Goal: Task Accomplishment & Management: Manage account settings

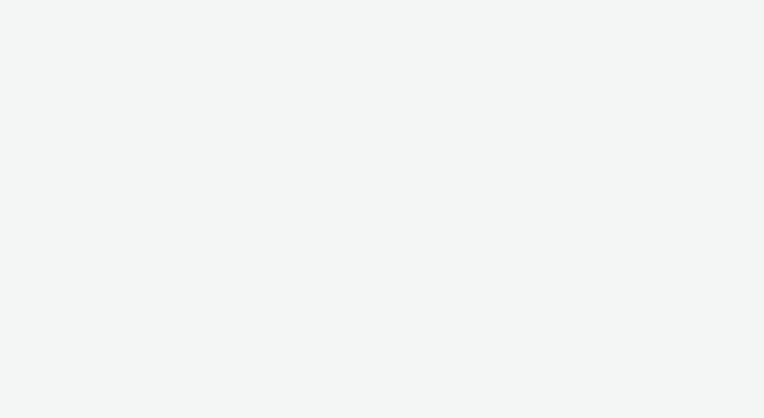
select select "ac009755-aa48-4799-8050-7a339a378eb8"
select select "72d91114-7b95-43df-950f-d064ccca4203"
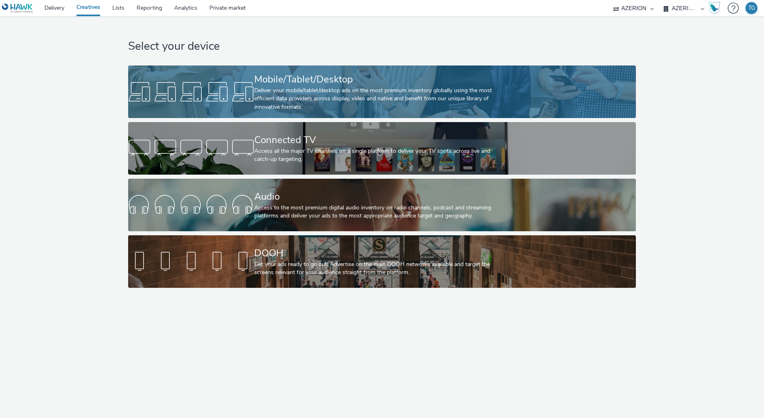
click at [341, 88] on div "Deliver your mobile/tablet/desktop ads on the most premium inventory globally u…" at bounding box center [380, 98] width 252 height 25
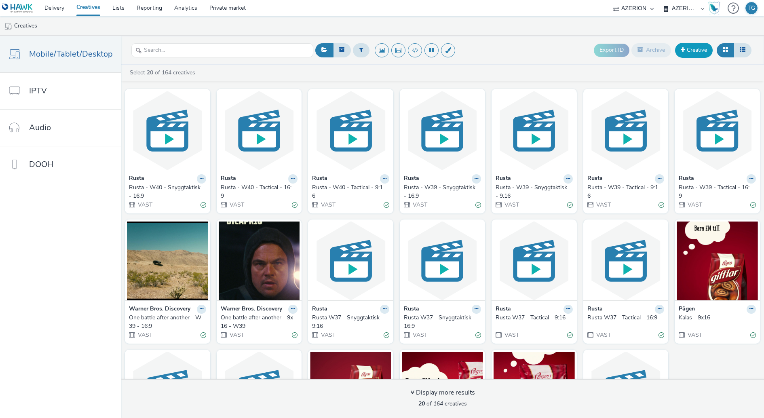
click at [705, 52] on link "Creative" at bounding box center [694, 50] width 38 height 15
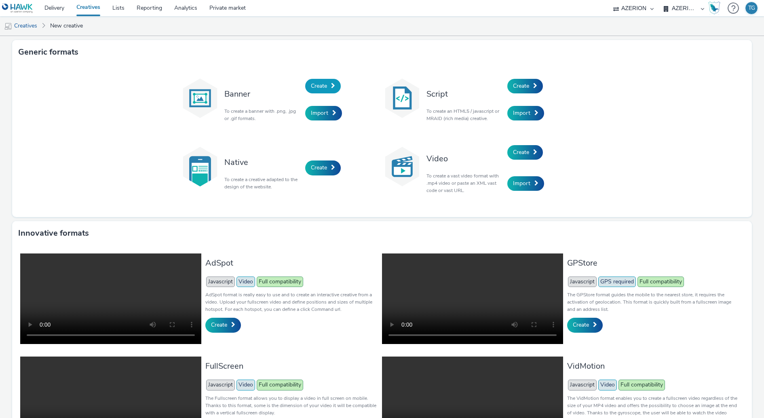
click at [318, 85] on span "Create" at bounding box center [319, 86] width 16 height 8
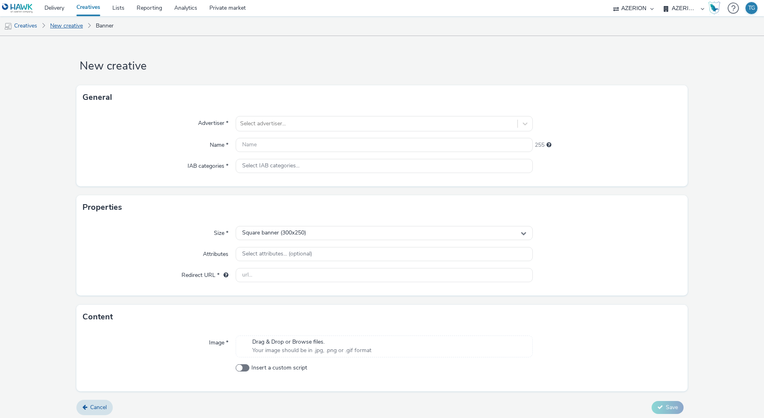
click at [73, 29] on link "New creative" at bounding box center [66, 25] width 41 height 19
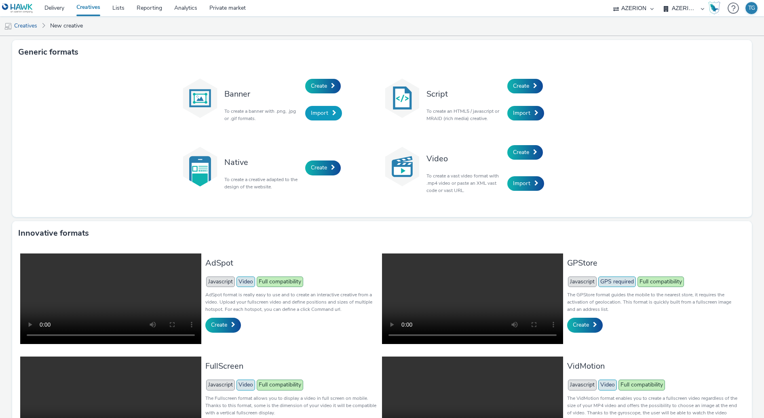
click at [318, 114] on span "Import" at bounding box center [319, 113] width 17 height 8
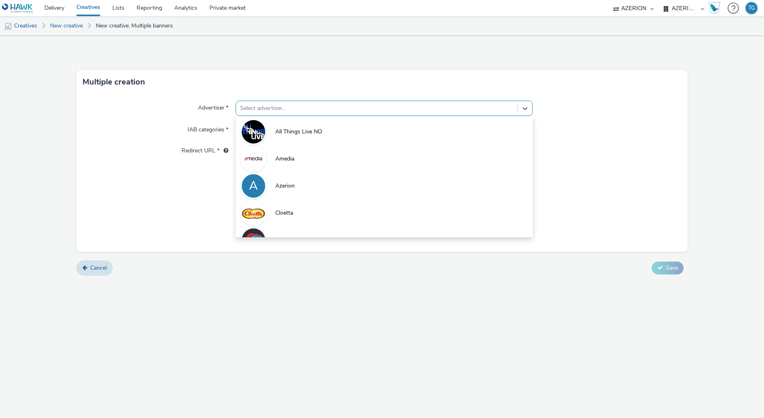
click at [303, 112] on div at bounding box center [376, 108] width 273 height 10
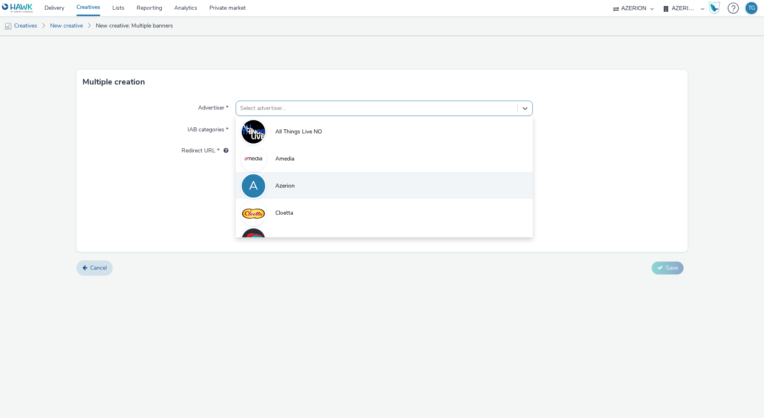
click at [288, 185] on span "Azerion" at bounding box center [284, 186] width 19 height 8
type input "[URL][DOMAIN_NAME]"
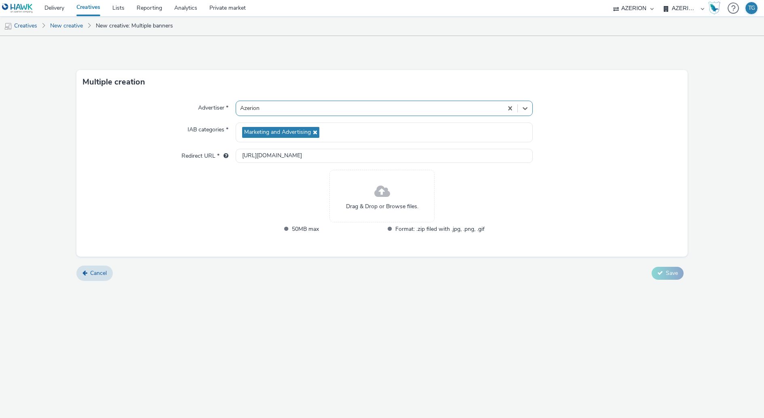
click at [392, 205] on span "Drag & Drop or Browse files." at bounding box center [382, 206] width 72 height 8
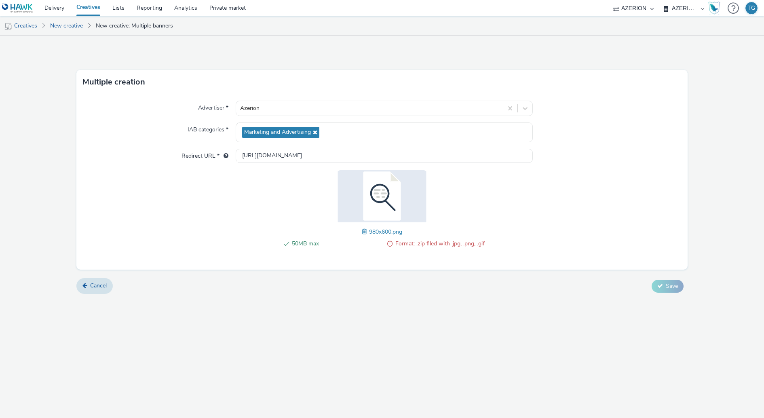
click at [362, 229] on span at bounding box center [365, 231] width 7 height 9
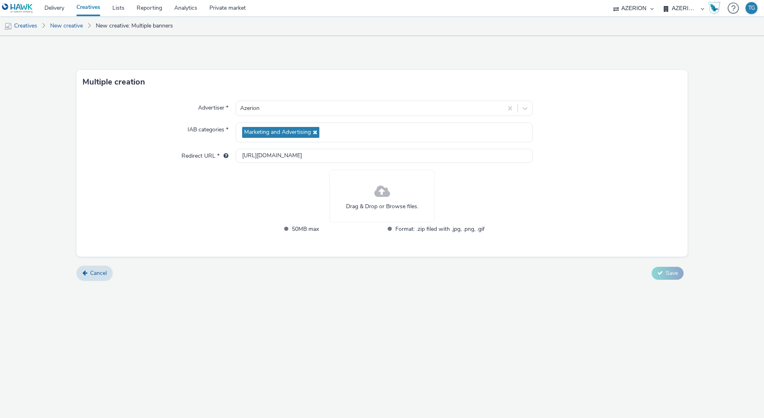
click at [374, 204] on span "Drag & Drop or Browse files." at bounding box center [382, 206] width 72 height 8
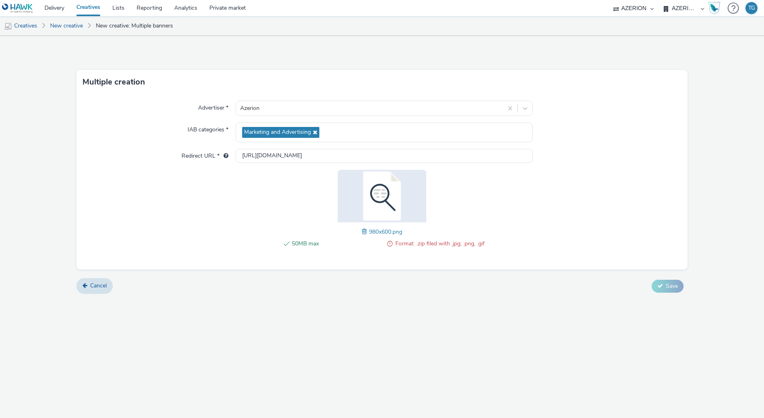
click at [363, 232] on span at bounding box center [365, 231] width 7 height 9
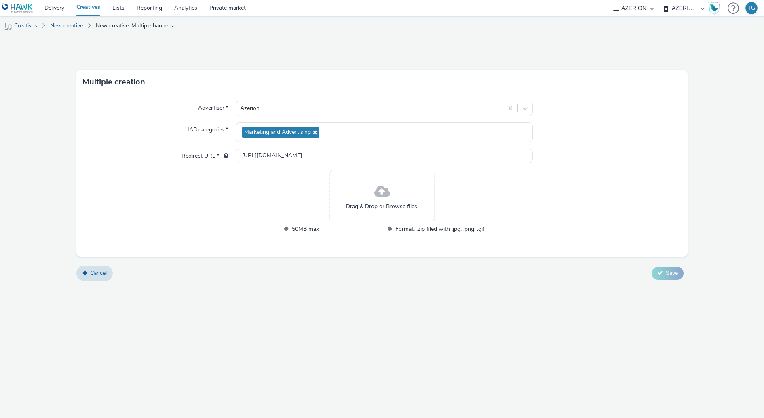
click at [370, 189] on div "Drag & Drop or Browse files." at bounding box center [381, 196] width 105 height 53
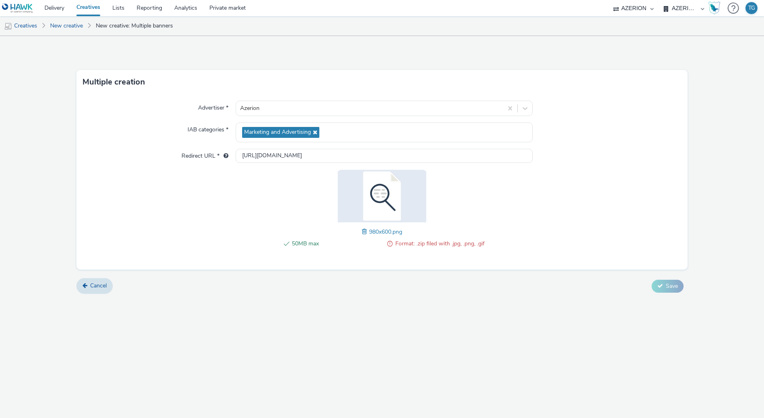
click at [366, 232] on span at bounding box center [365, 231] width 7 height 9
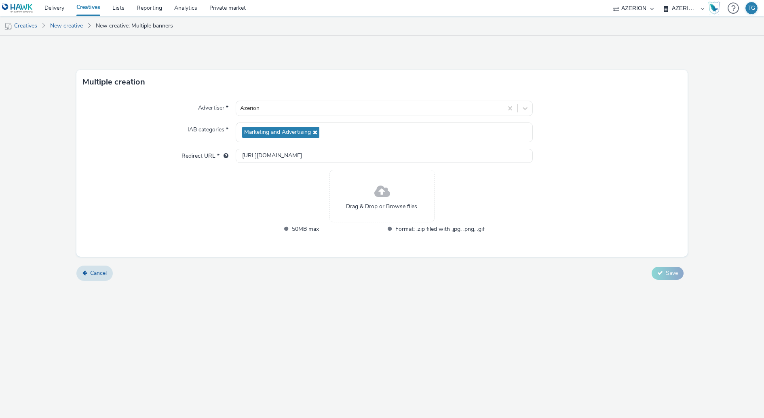
click at [378, 193] on span at bounding box center [382, 191] width 16 height 21
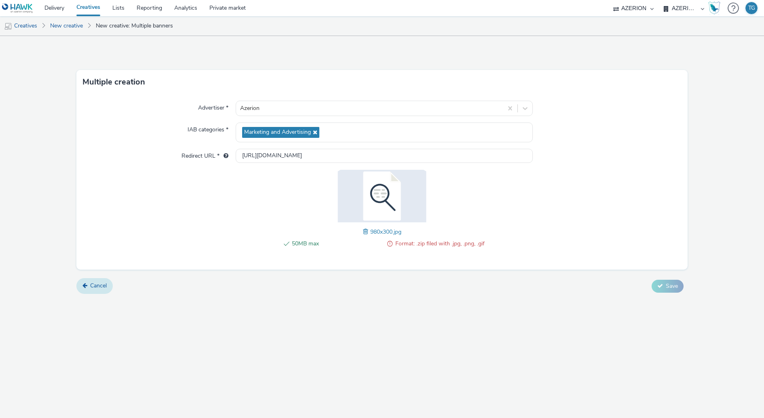
click at [96, 286] on span "Cancel" at bounding box center [98, 286] width 17 height 8
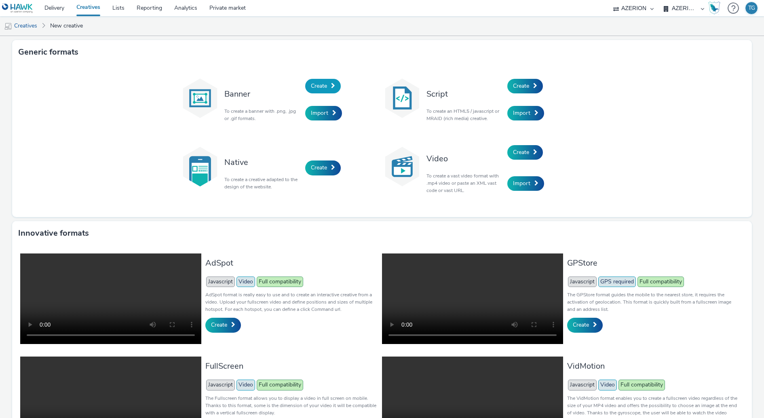
click at [320, 83] on span "Create" at bounding box center [319, 86] width 16 height 8
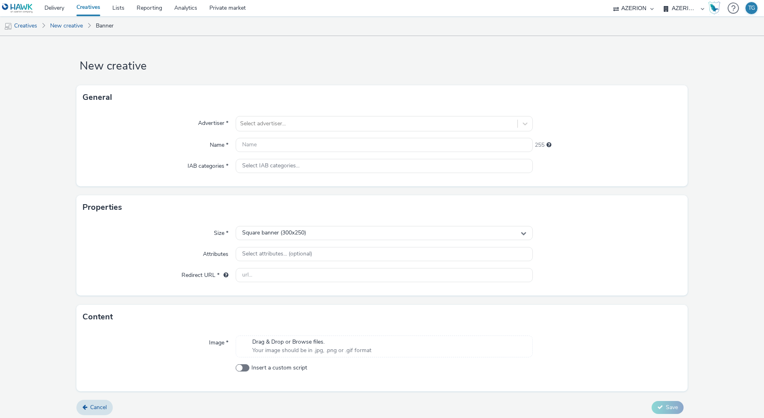
click at [301, 347] on span "Your image should be in .jpg, .png or .gif format" at bounding box center [311, 350] width 119 height 8
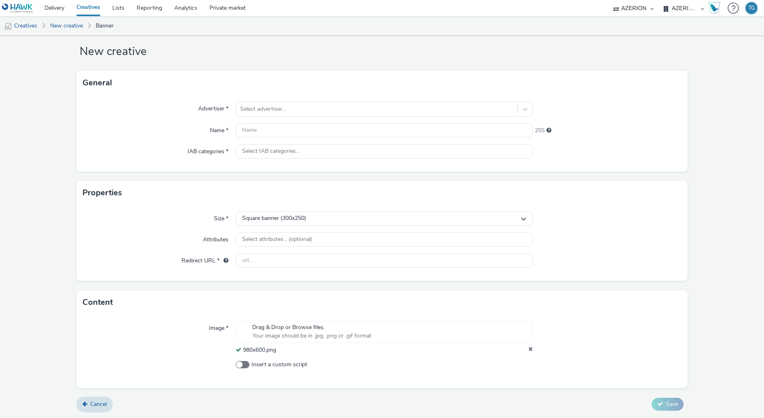
scroll to position [14, 0]
click at [316, 223] on div "Square banner (300x250)" at bounding box center [384, 219] width 297 height 14
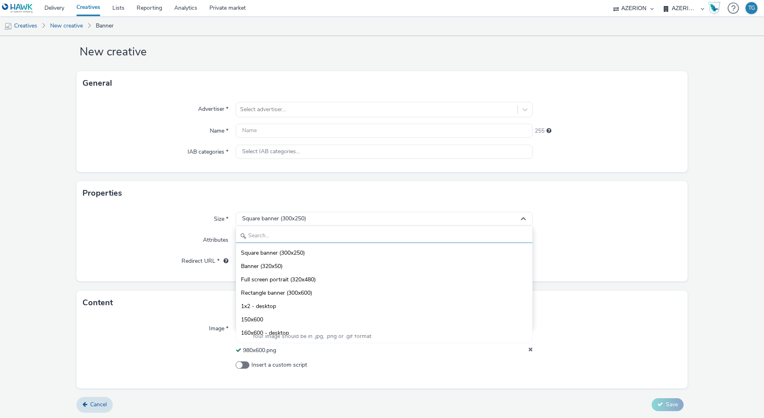
click at [302, 233] on input "text" at bounding box center [384, 236] width 296 height 14
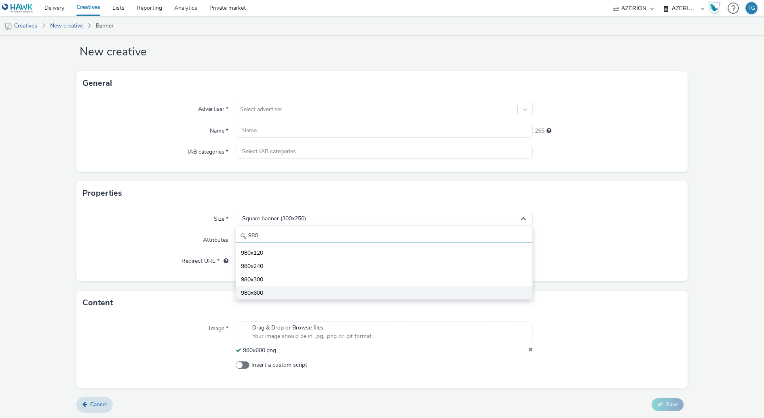
type input "980"
click at [284, 291] on li "980x600" at bounding box center [384, 292] width 296 height 13
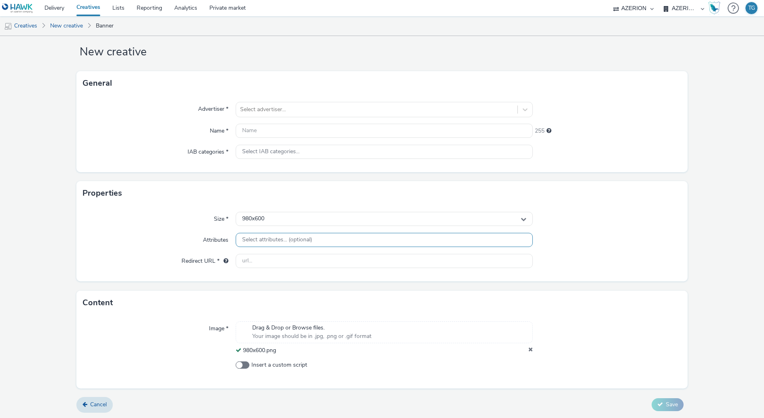
click at [280, 241] on span "Select attributes... (optional)" at bounding box center [277, 239] width 70 height 7
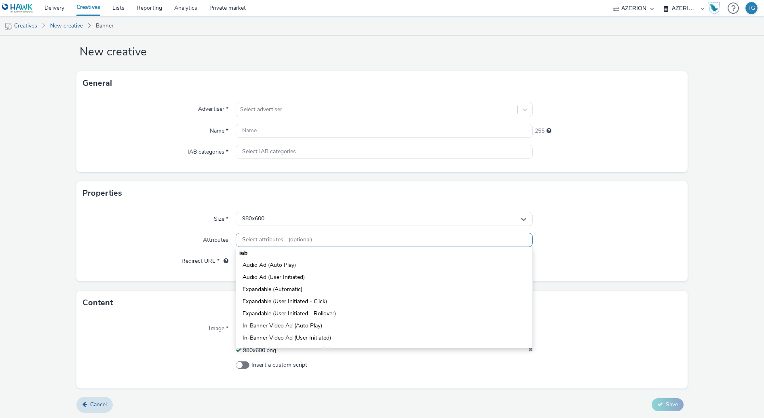
click at [280, 241] on span "Select attributes... (optional)" at bounding box center [277, 239] width 70 height 7
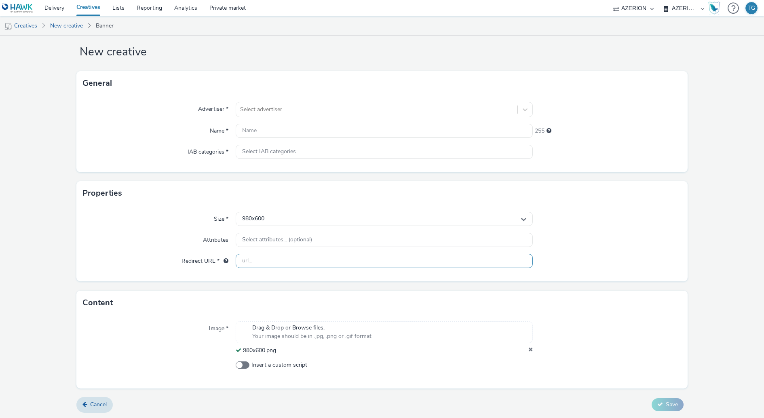
click at [276, 257] on input "text" at bounding box center [384, 261] width 297 height 14
type input "azerion.com"
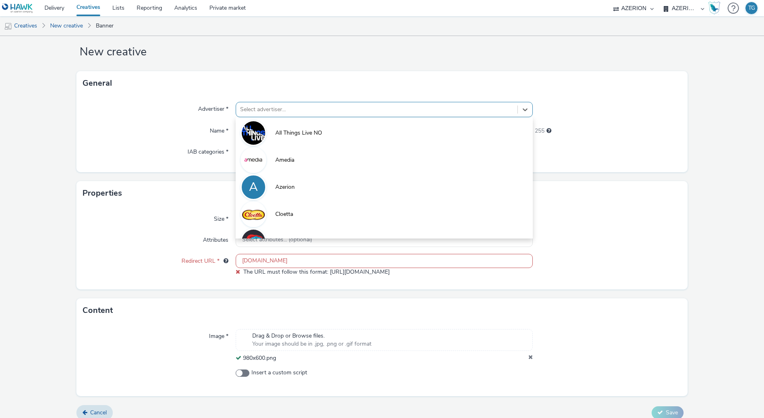
click at [280, 106] on div at bounding box center [376, 110] width 273 height 10
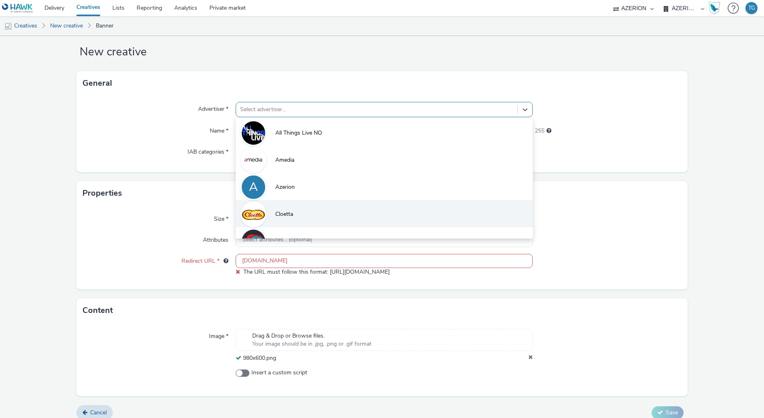
click at [288, 202] on li "Cloetta" at bounding box center [384, 213] width 297 height 27
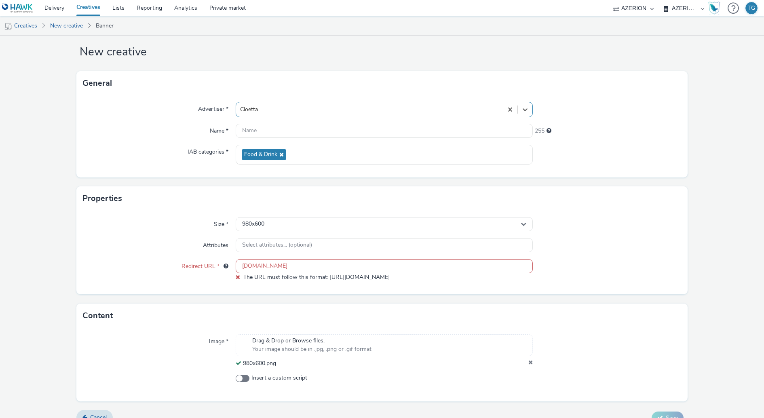
click at [276, 108] on div at bounding box center [369, 110] width 259 height 10
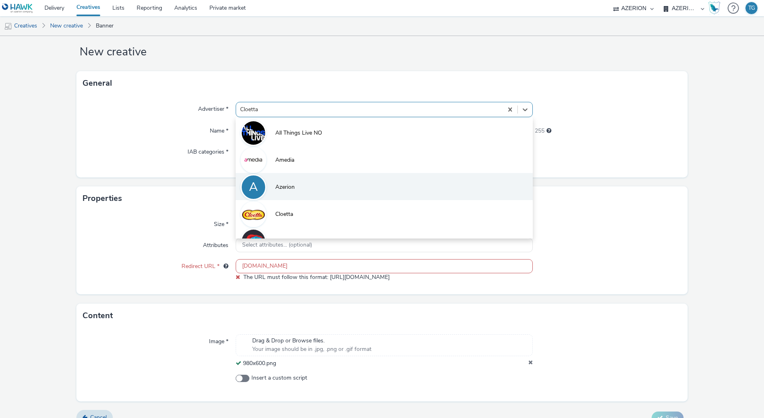
click at [289, 178] on li "A Azerion" at bounding box center [384, 186] width 297 height 27
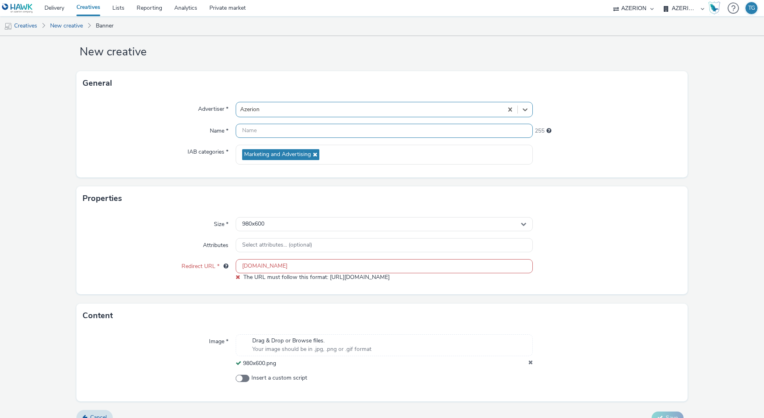
click at [260, 136] on input "text" at bounding box center [384, 131] width 297 height 14
type input "Azerion - 980x600"
click at [196, 122] on div "Advertiser * Azerion Name * Azerion - 980x600 238 IAB categories * Marketing an…" at bounding box center [381, 136] width 611 height 82
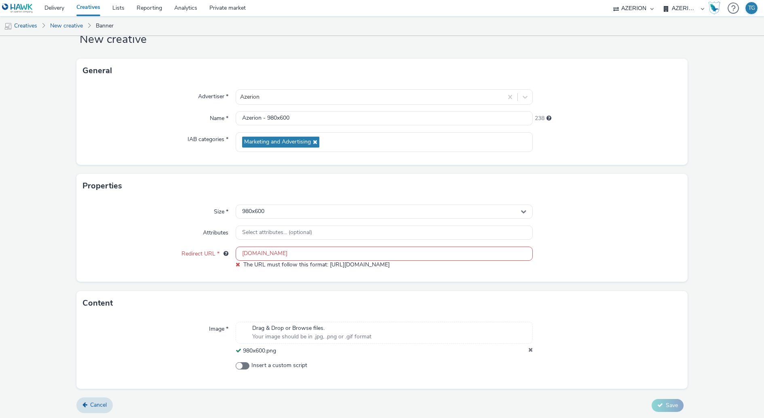
click at [242, 251] on input "azerion.com" at bounding box center [384, 253] width 297 height 14
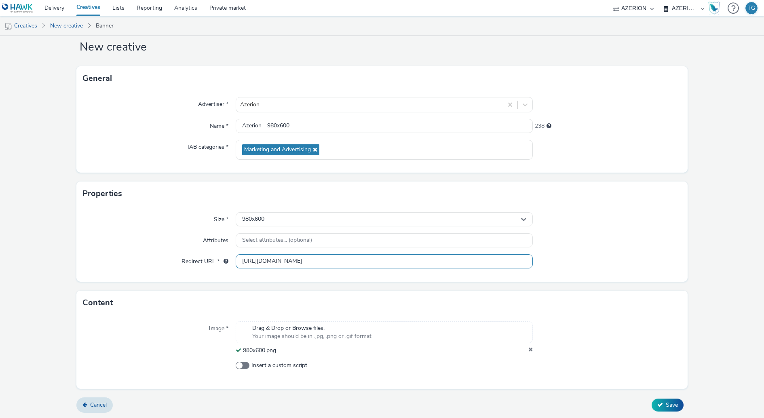
type input "https://azerion.com"
click at [216, 245] on div "Attributes" at bounding box center [159, 240] width 153 height 15
click at [663, 404] on button "Save" at bounding box center [667, 404] width 32 height 13
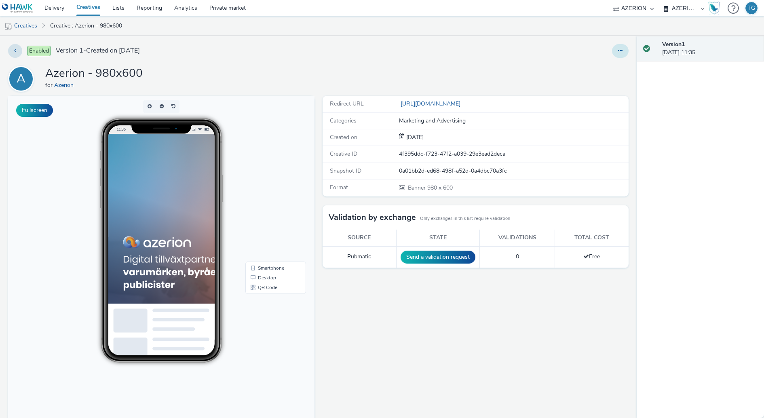
click at [618, 51] on icon at bounding box center [620, 51] width 4 height 6
click at [595, 113] on link "Archive" at bounding box center [598, 115] width 61 height 16
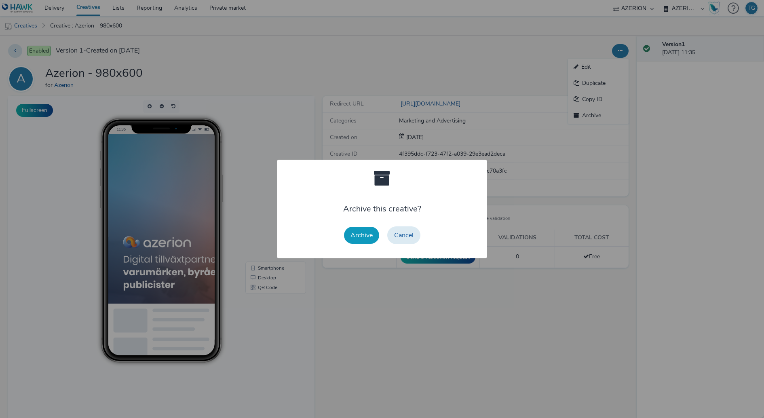
click at [377, 233] on button "Archive" at bounding box center [361, 235] width 35 height 17
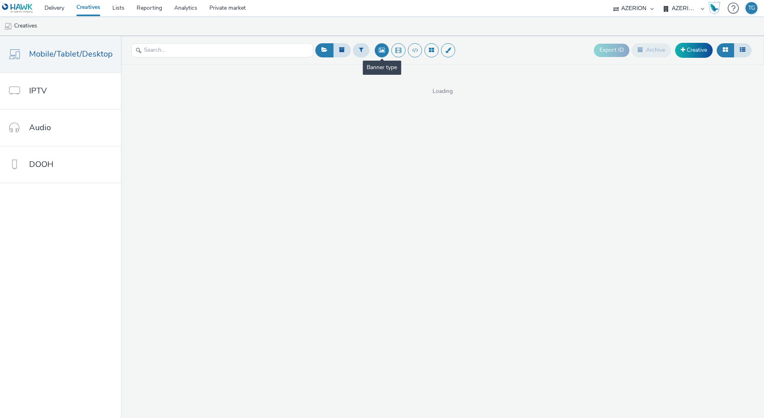
click at [380, 49] on button at bounding box center [382, 50] width 14 height 14
click at [695, 47] on link "Creative" at bounding box center [694, 50] width 38 height 15
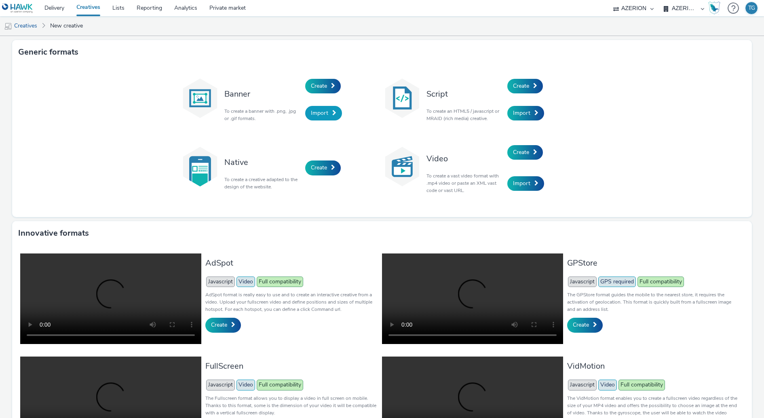
click at [321, 118] on link "Import" at bounding box center [323, 113] width 37 height 15
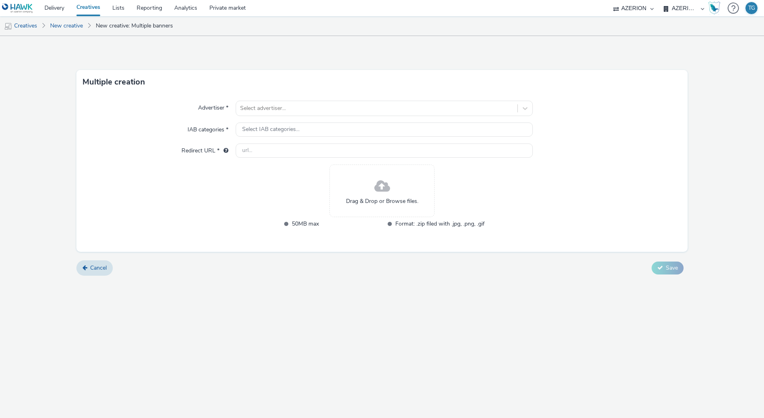
click at [363, 196] on div "Drag & Drop or Browse files." at bounding box center [381, 190] width 105 height 53
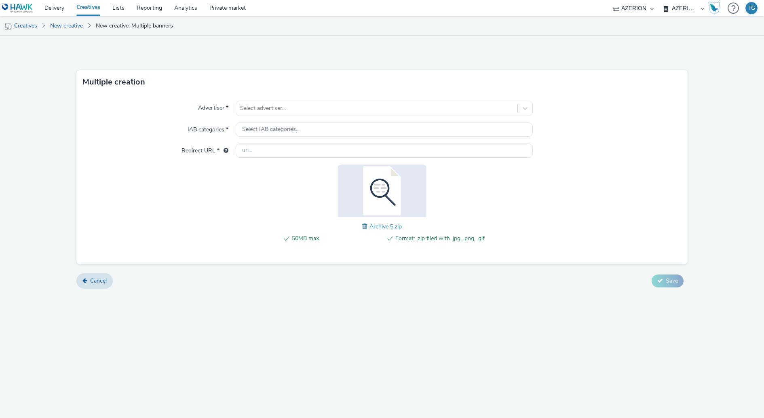
click at [317, 118] on div "Advertiser * Select advertiser... IAB categories * Select IAB categories... Red…" at bounding box center [381, 179] width 611 height 170
click at [300, 102] on div "Select advertiser..." at bounding box center [376, 108] width 281 height 13
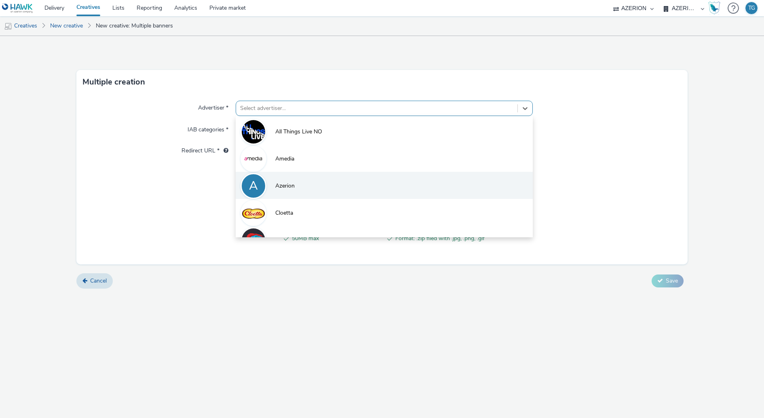
click at [282, 176] on li "A Azerion" at bounding box center [384, 185] width 297 height 27
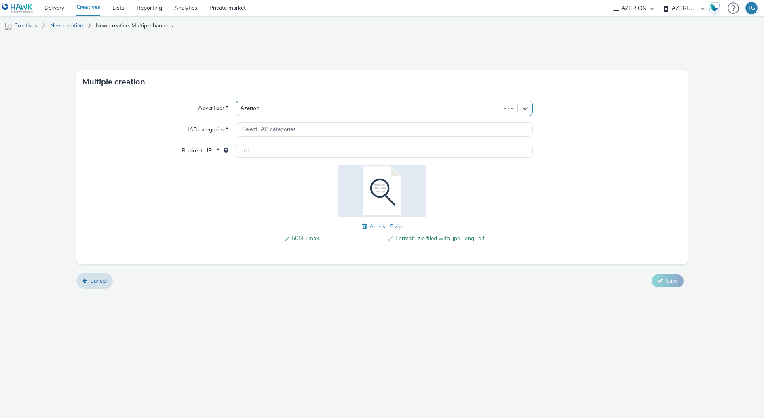
type input "[URL][DOMAIN_NAME]"
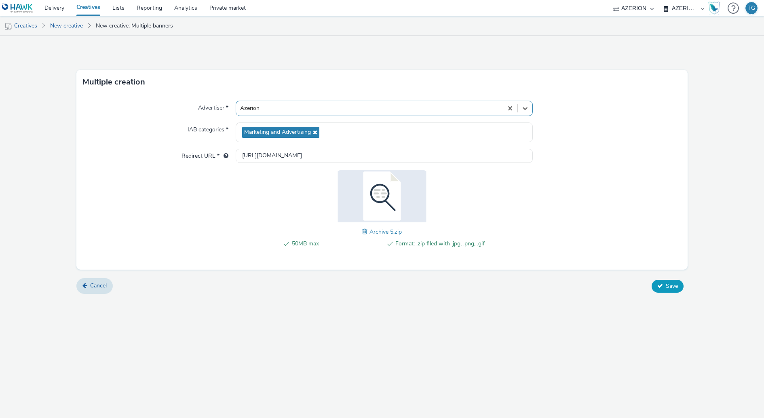
click at [666, 282] on span "Save" at bounding box center [671, 286] width 12 height 8
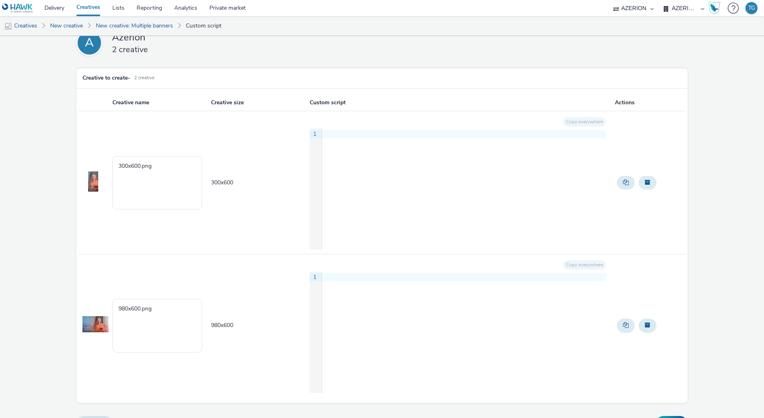
scroll to position [30, 0]
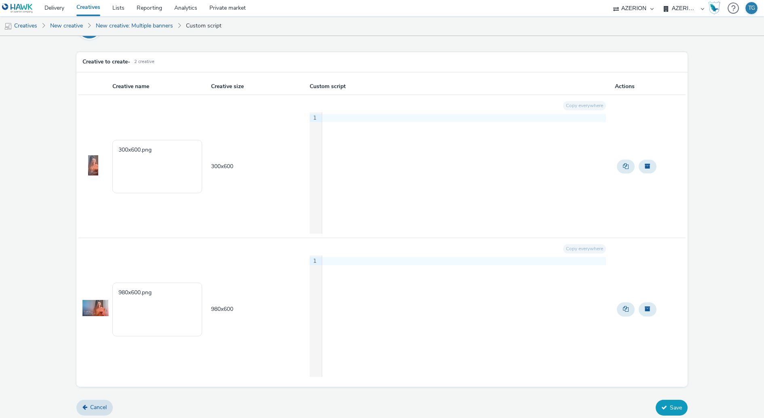
click at [677, 403] on button "Save" at bounding box center [671, 407] width 32 height 15
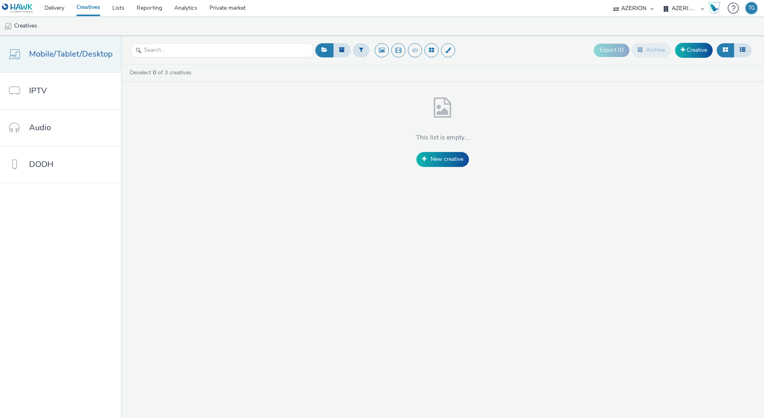
click at [68, 53] on span "Mobile/Tablet/Desktop" at bounding box center [71, 54] width 84 height 12
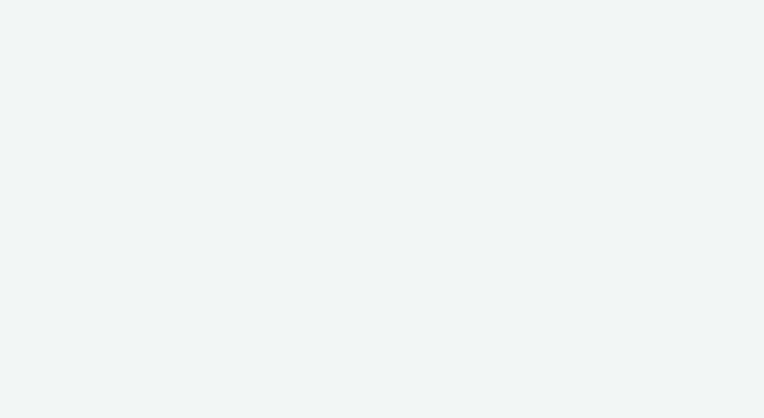
select select "ac009755-aa48-4799-8050-7a339a378eb8"
select select "72d91114-7b95-43df-950f-d064ccca4203"
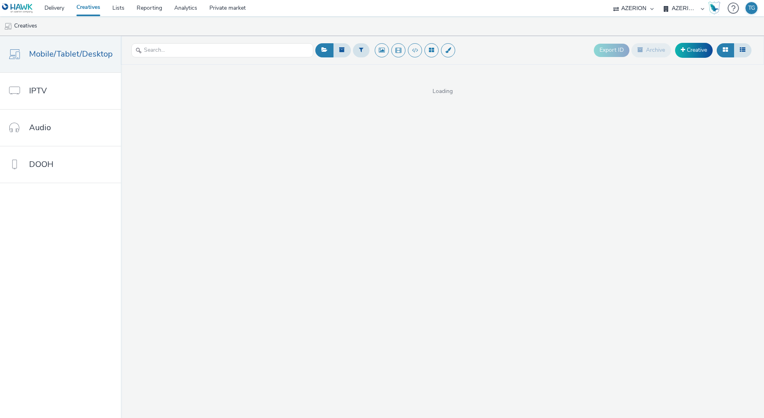
click at [687, 6] on select "AZERION DENMARK AZERION FINLAND AZERION NORWAY AZERION SWEDEN" at bounding box center [683, 8] width 48 height 16
click at [659, 0] on select "AZERION DENMARK AZERION FINLAND AZERION NORWAY AZERION SWEDEN" at bounding box center [683, 8] width 48 height 16
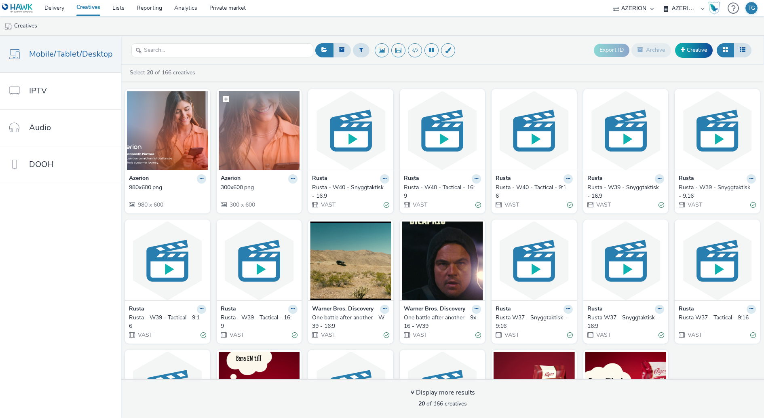
click at [244, 128] on img at bounding box center [259, 130] width 81 height 79
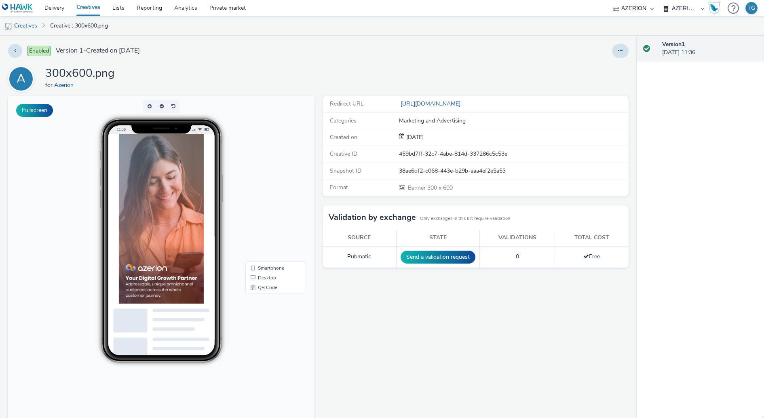
click at [90, 5] on link "Creatives" at bounding box center [88, 8] width 36 height 16
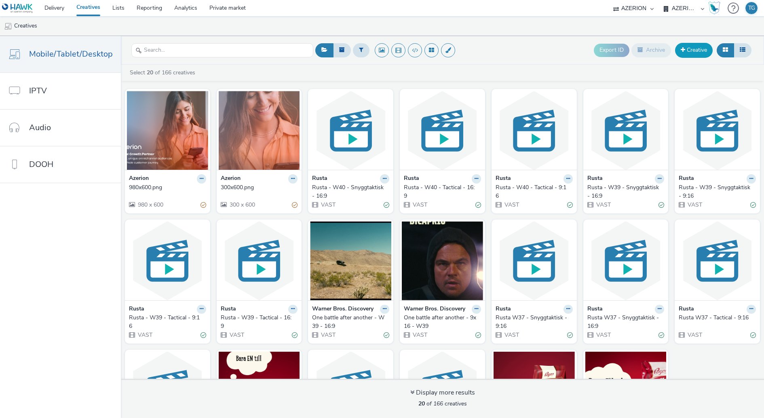
click at [695, 55] on link "Creative" at bounding box center [694, 50] width 38 height 15
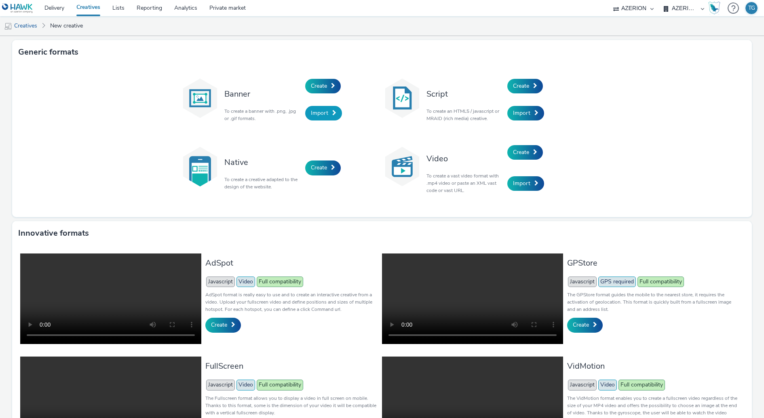
click at [321, 116] on span "Import" at bounding box center [319, 113] width 17 height 8
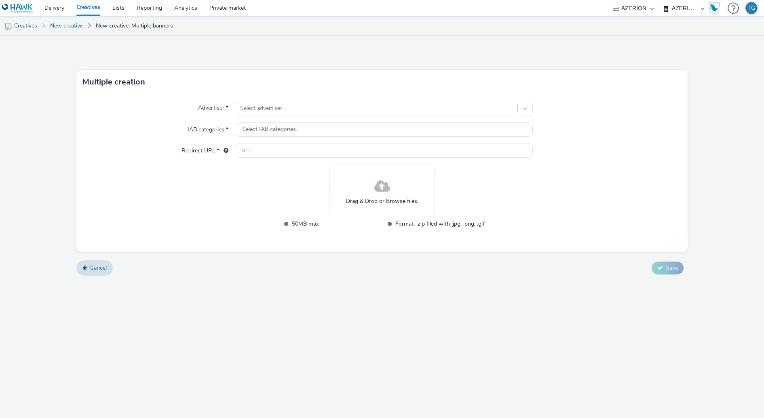
click at [388, 198] on span "Drag & Drop or Browse files." at bounding box center [382, 201] width 72 height 8
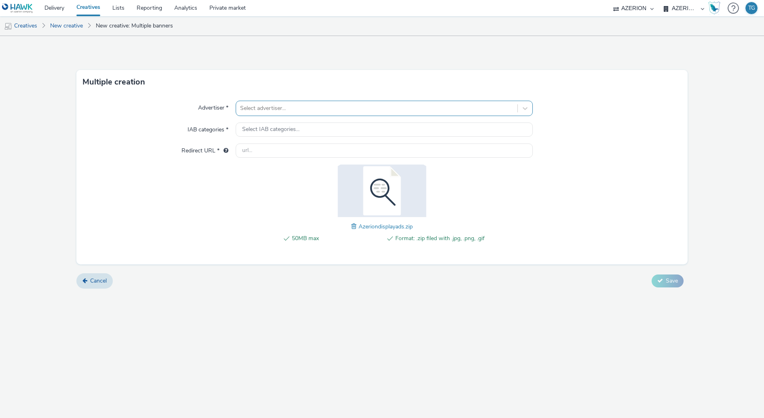
click at [282, 110] on div at bounding box center [376, 108] width 273 height 10
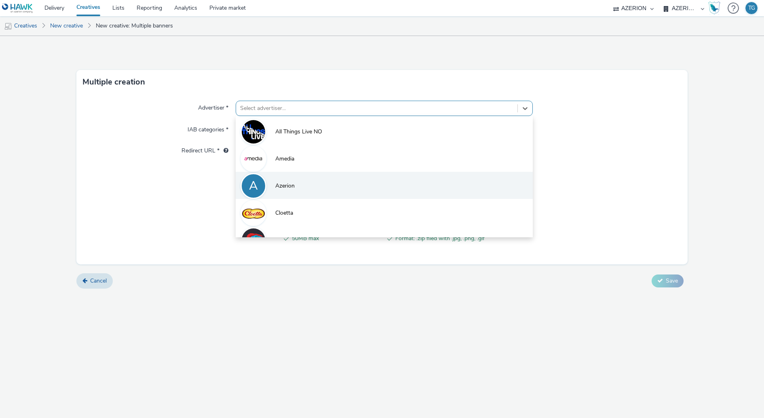
click at [283, 179] on li "A Azerion" at bounding box center [384, 185] width 297 height 27
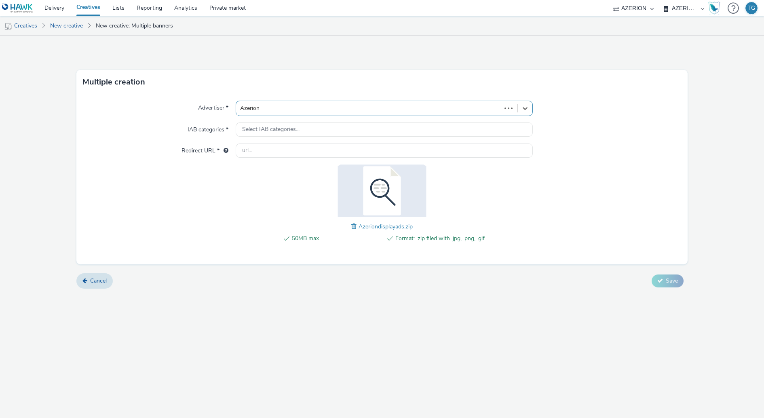
type input "[URL][DOMAIN_NAME]"
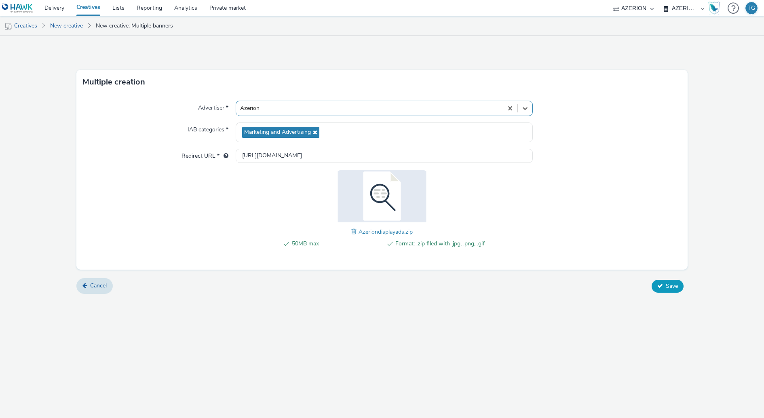
click at [667, 282] on span "Save" at bounding box center [671, 286] width 12 height 8
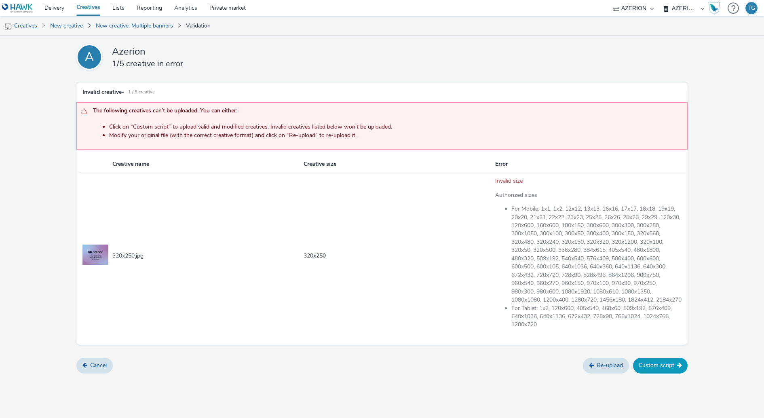
click at [655, 366] on button "Custom script" at bounding box center [660, 365] width 55 height 15
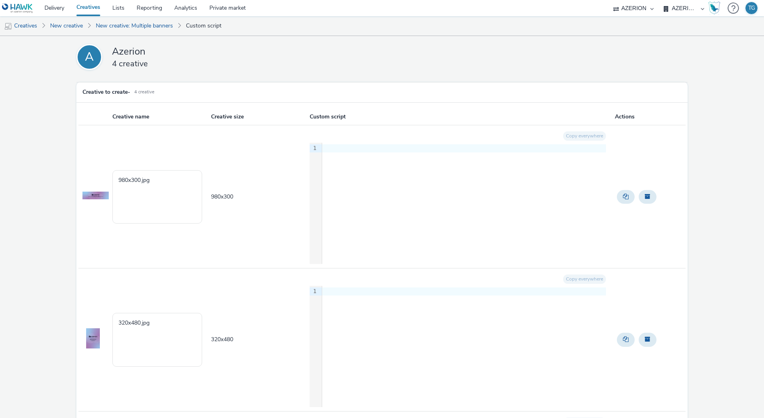
scroll to position [315, 0]
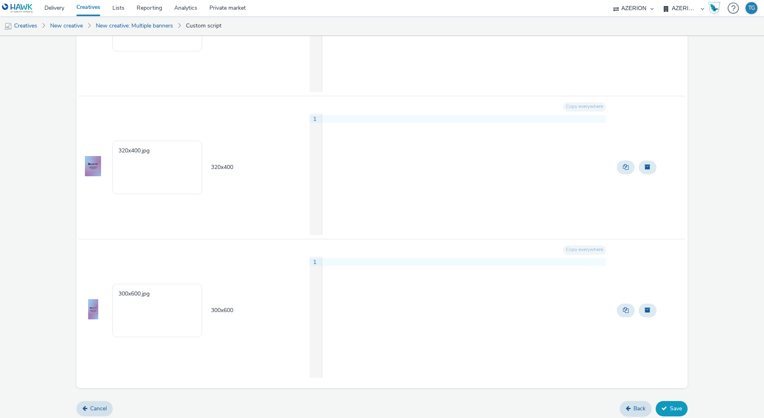
click at [669, 402] on button "Save" at bounding box center [671, 408] width 32 height 15
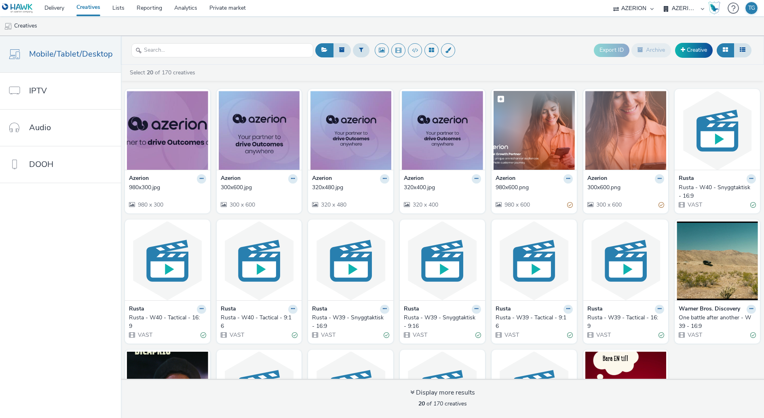
click at [518, 143] on img at bounding box center [533, 130] width 81 height 79
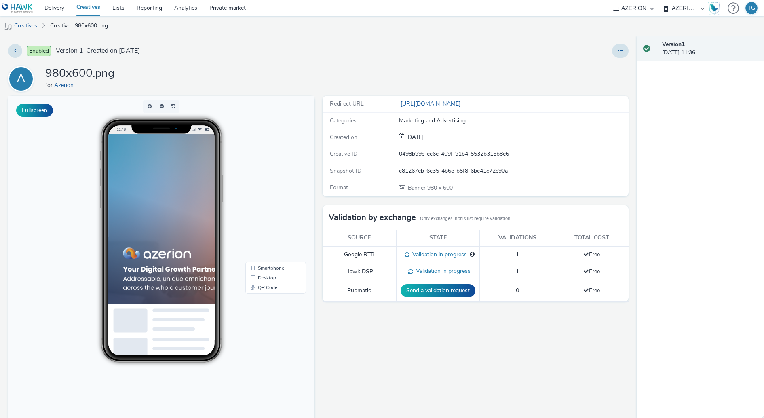
click at [86, 7] on link "Creatives" at bounding box center [88, 8] width 36 height 16
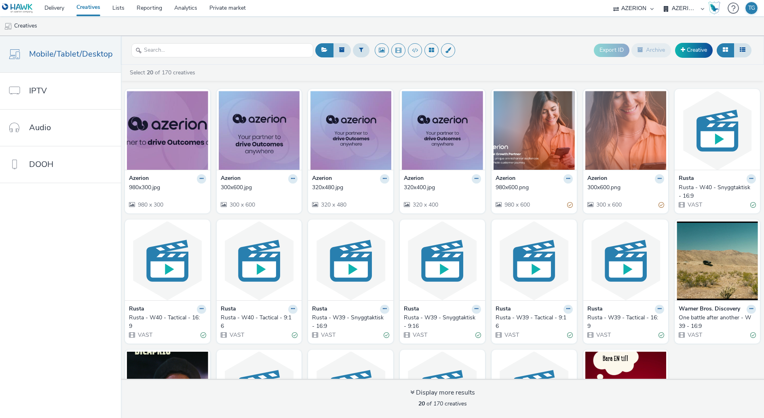
click at [219, 26] on ul "Creatives" at bounding box center [382, 25] width 764 height 19
click at [62, 10] on link "Delivery" at bounding box center [54, 8] width 32 height 16
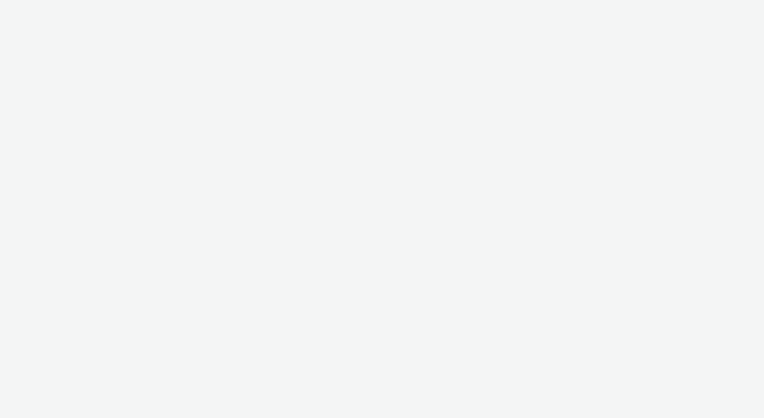
select select "ac009755-aa48-4799-8050-7a339a378eb8"
select select "72d91114-7b95-43df-950f-d064ccca4203"
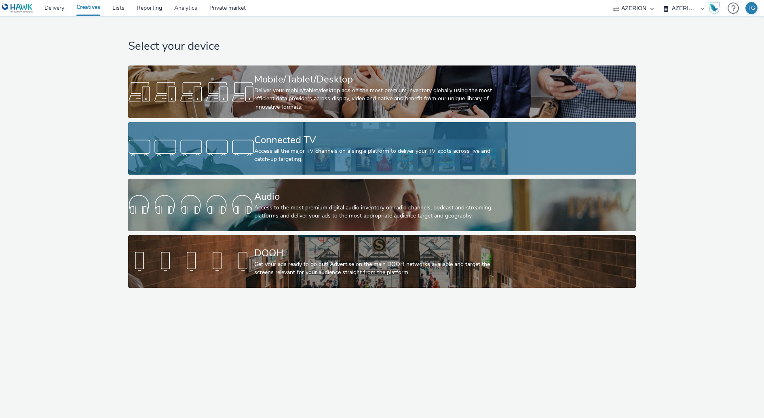
click at [286, 128] on div "Connected TV Access all the major TV channels on a single platform to deliver y…" at bounding box center [380, 148] width 252 height 53
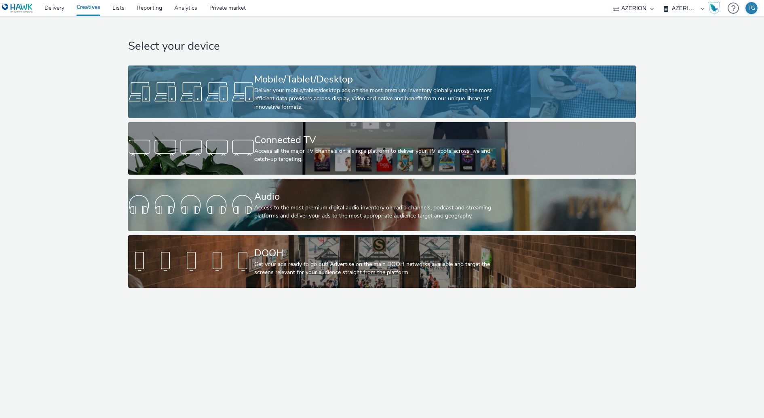
click at [248, 101] on div at bounding box center [191, 92] width 126 height 26
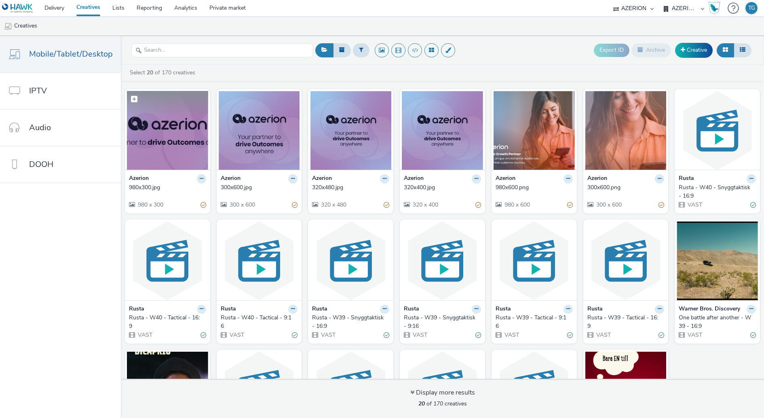
click at [161, 133] on img at bounding box center [167, 130] width 81 height 79
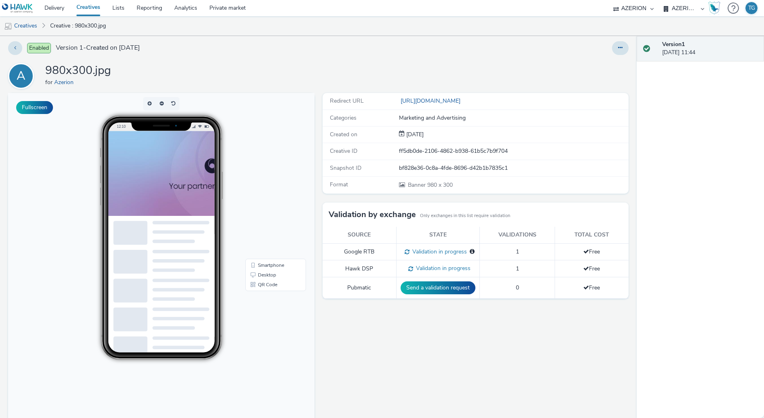
scroll to position [2, 0]
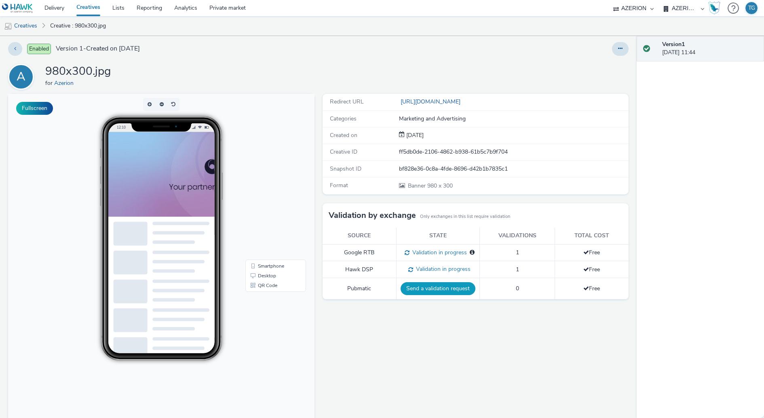
click at [426, 288] on button "Send a validation request" at bounding box center [437, 288] width 75 height 13
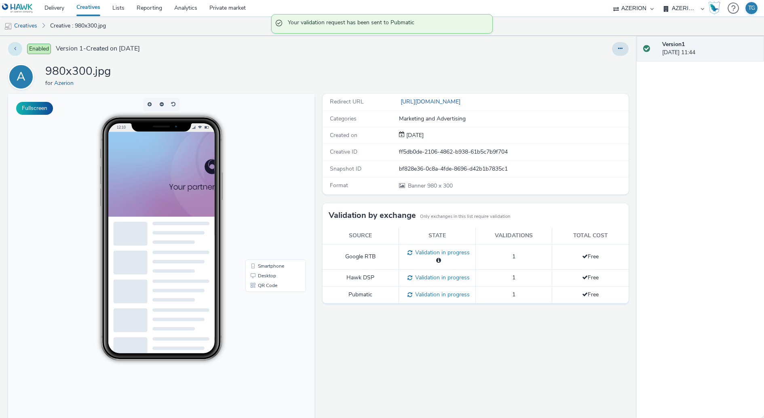
click at [15, 50] on icon at bounding box center [15, 49] width 2 height 6
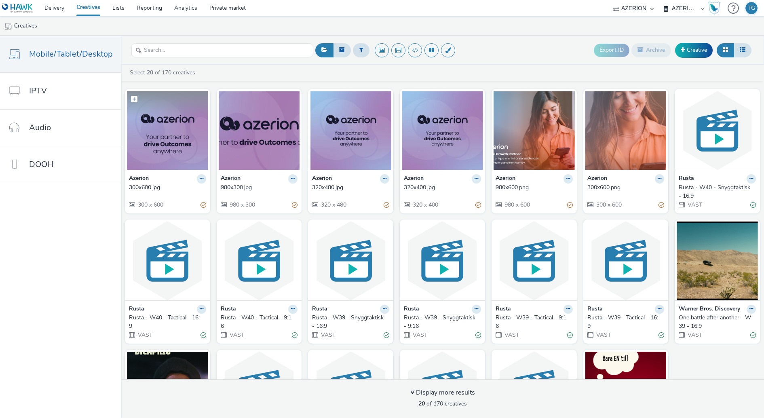
click at [169, 129] on img at bounding box center [167, 130] width 81 height 79
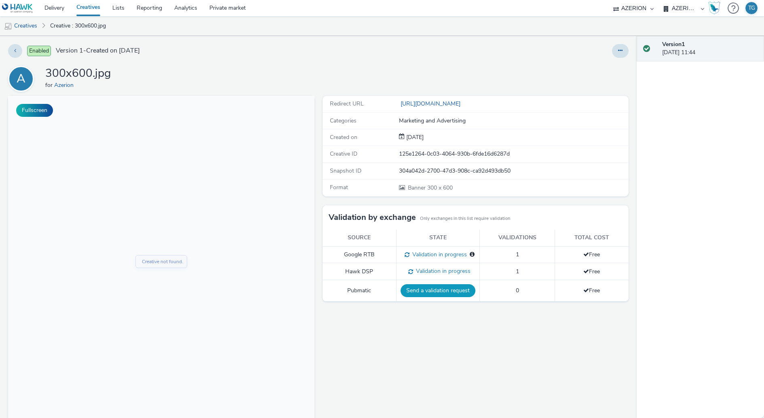
click at [442, 291] on button "Send a validation request" at bounding box center [437, 290] width 75 height 13
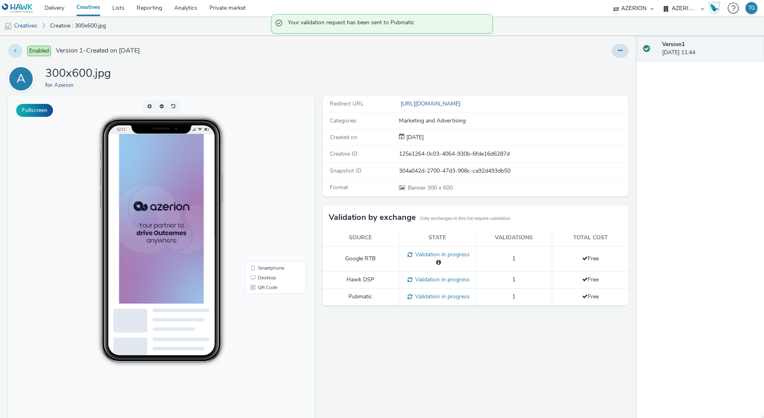
click at [14, 52] on button at bounding box center [15, 51] width 14 height 14
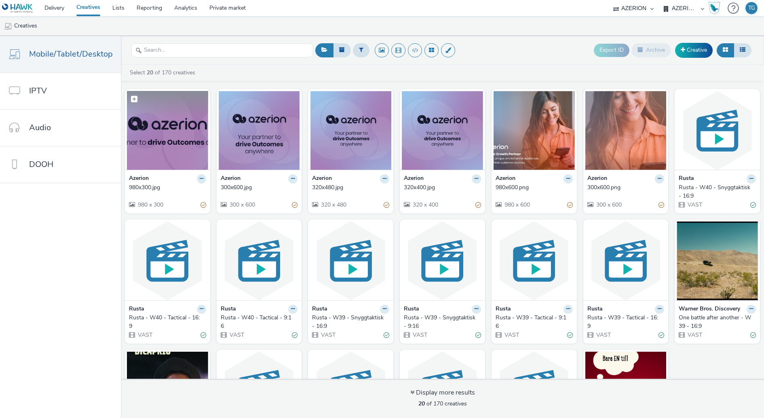
click at [158, 147] on img at bounding box center [167, 130] width 81 height 79
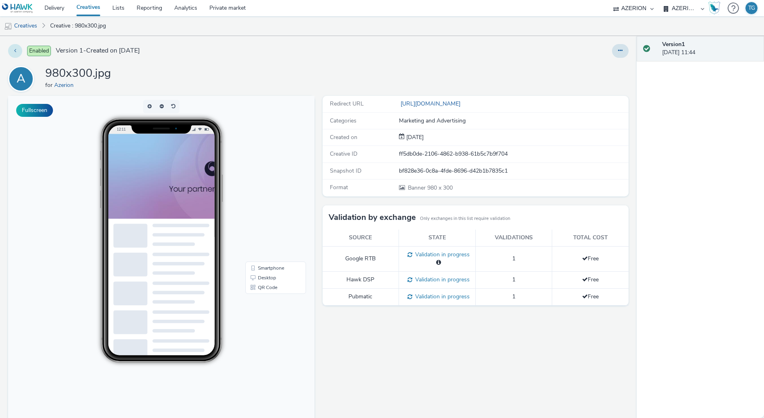
click at [15, 56] on button at bounding box center [15, 51] width 14 height 14
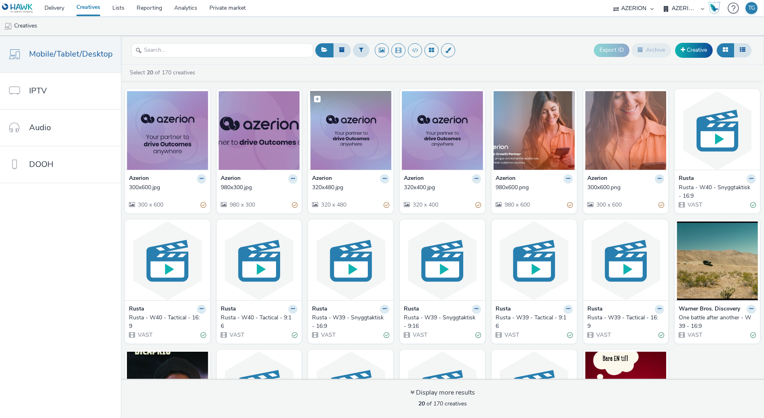
click at [331, 152] on img at bounding box center [350, 130] width 81 height 79
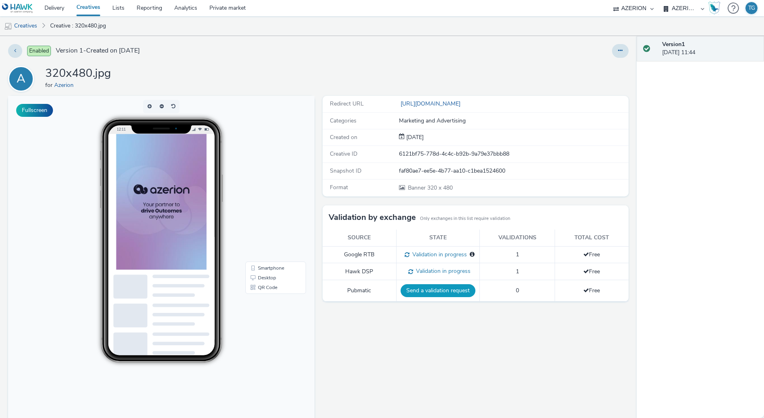
click at [433, 291] on button "Send a validation request" at bounding box center [437, 290] width 75 height 13
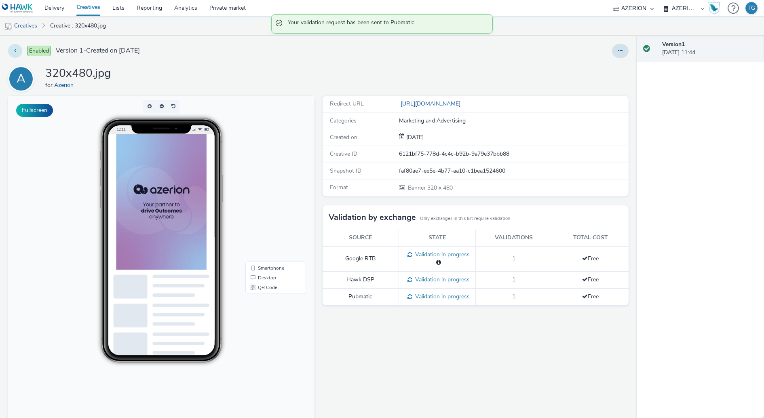
click at [17, 50] on button at bounding box center [15, 51] width 14 height 14
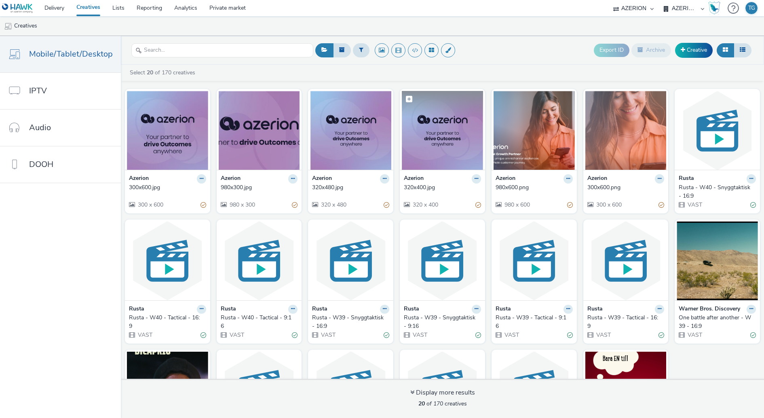
click at [431, 149] on img at bounding box center [442, 130] width 81 height 79
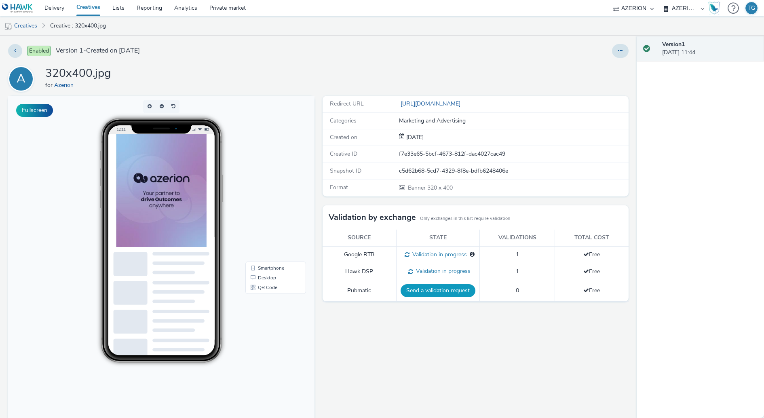
click at [425, 291] on button "Send a validation request" at bounding box center [437, 290] width 75 height 13
click at [15, 51] on icon at bounding box center [15, 51] width 2 height 6
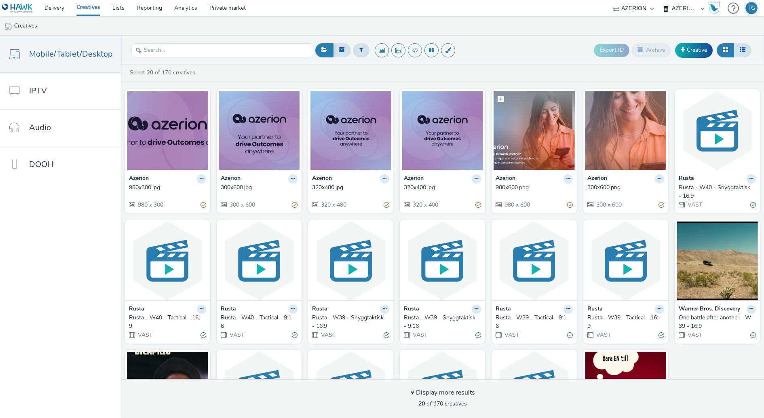
click at [517, 142] on img at bounding box center [533, 130] width 81 height 79
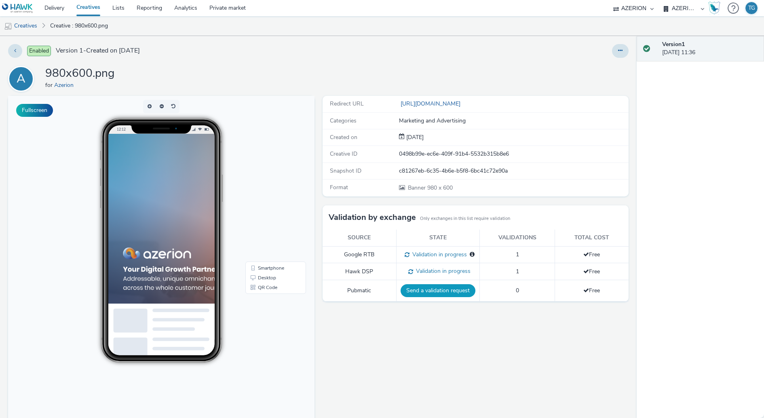
click at [429, 287] on button "Send a validation request" at bounding box center [437, 290] width 75 height 13
click at [19, 46] on button at bounding box center [15, 51] width 14 height 14
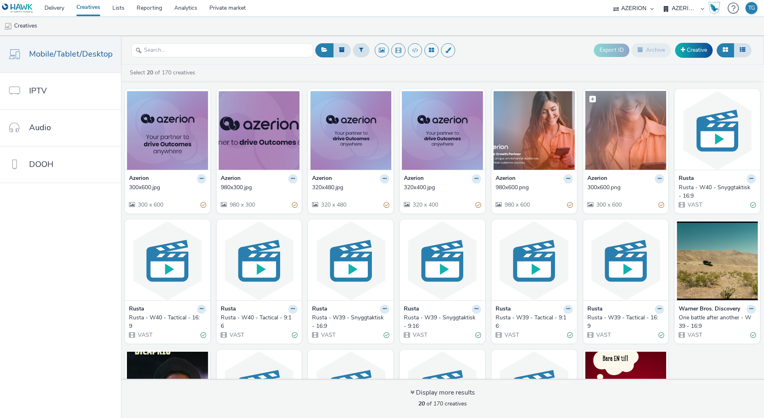
click at [617, 142] on img at bounding box center [625, 130] width 81 height 79
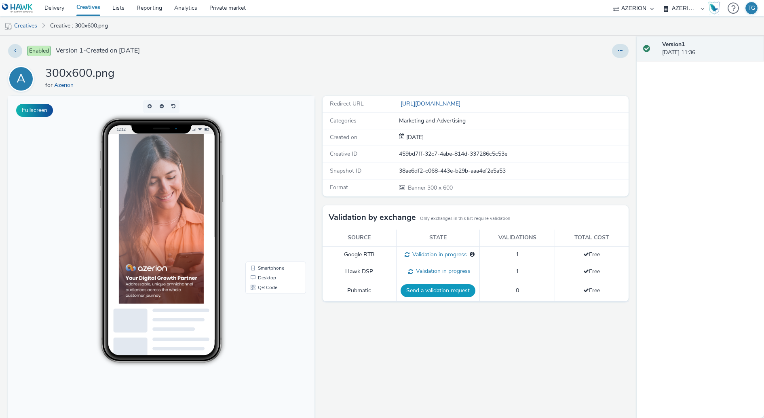
click at [429, 286] on button "Send a validation request" at bounding box center [437, 290] width 75 height 13
click at [59, 10] on link "Delivery" at bounding box center [54, 8] width 32 height 16
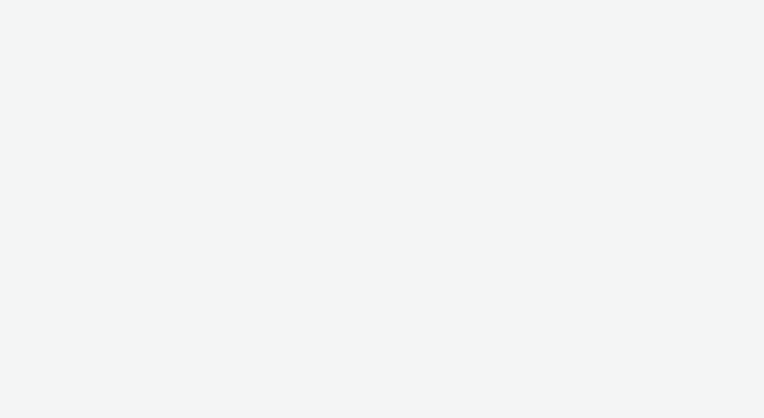
select select "ac009755-aa48-4799-8050-7a339a378eb8"
select select "72d91114-7b95-43df-950f-d064ccca4203"
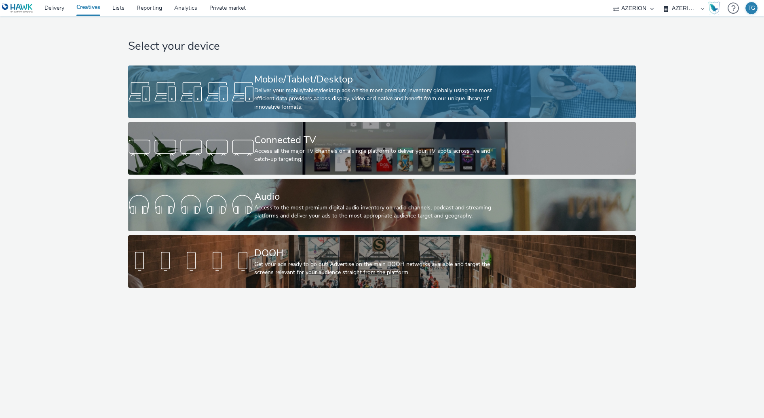
click at [297, 86] on div "Mobile/Tablet/Desktop" at bounding box center [380, 79] width 252 height 14
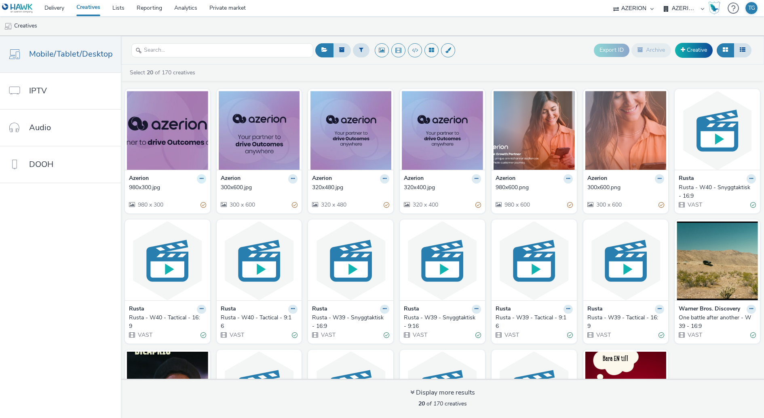
click at [200, 178] on icon at bounding box center [202, 178] width 4 height 5
click at [184, 190] on link "Edit" at bounding box center [175, 193] width 61 height 16
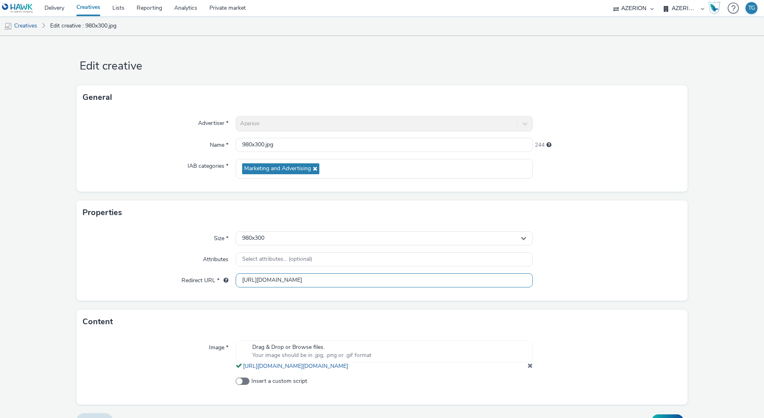
click at [282, 275] on input "http://azerion.com" at bounding box center [384, 280] width 297 height 14
click at [282, 275] on input "[URL][DOMAIN_NAME]" at bounding box center [384, 280] width 297 height 14
paste input "s://[DOMAIN_NAME][URL]"
type input "[URL][DOMAIN_NAME]"
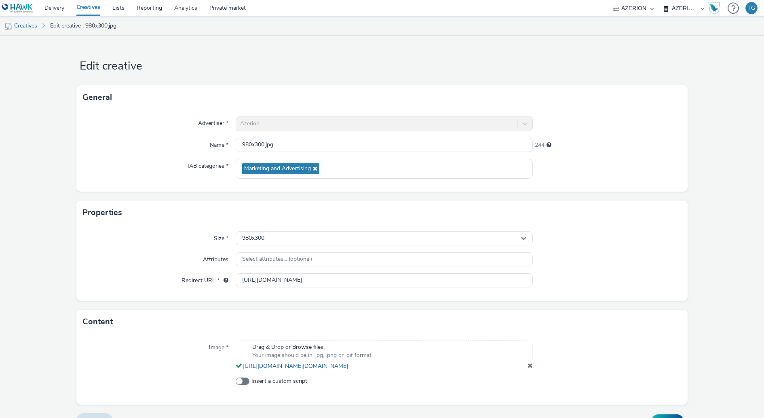
click at [191, 252] on div "Attributes" at bounding box center [159, 259] width 153 height 15
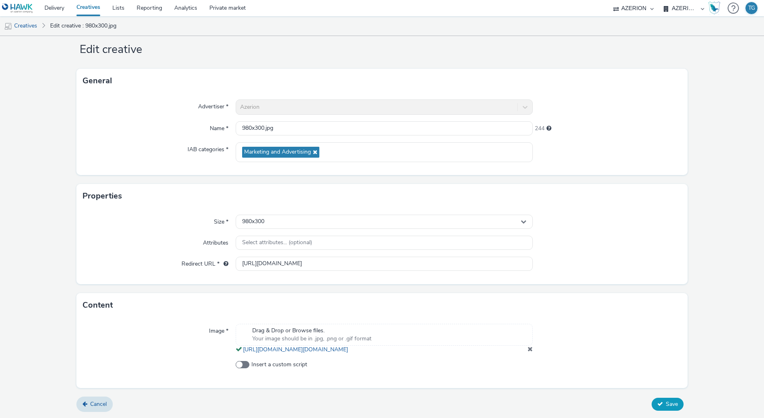
click at [664, 406] on button "Save" at bounding box center [667, 404] width 32 height 13
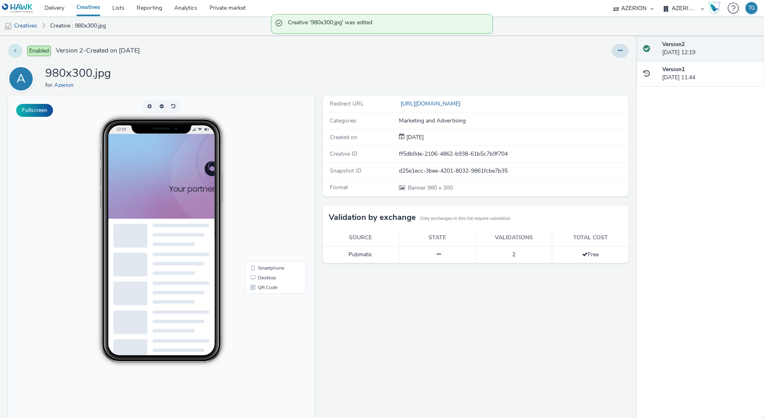
click at [13, 46] on button at bounding box center [15, 51] width 14 height 14
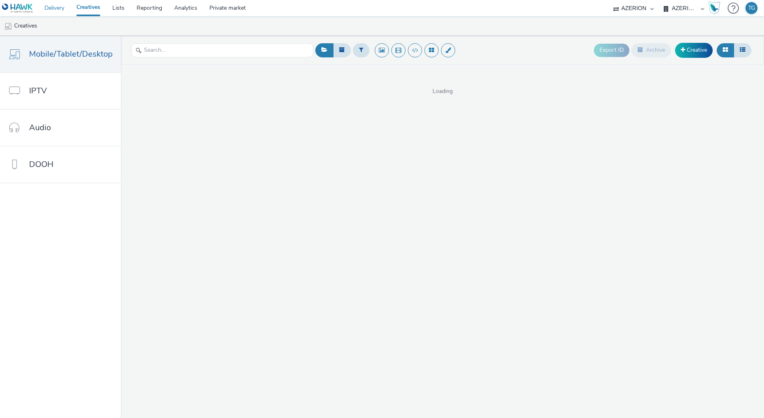
click at [56, 9] on link "Delivery" at bounding box center [54, 8] width 32 height 16
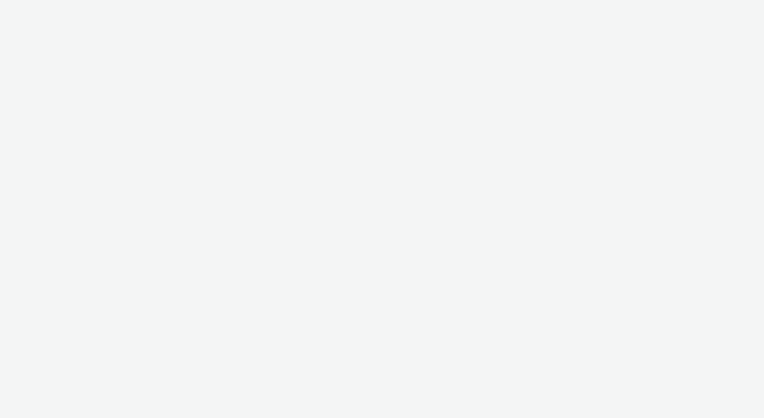
select select "ac009755-aa48-4799-8050-7a339a378eb8"
select select "72d91114-7b95-43df-950f-d064ccca4203"
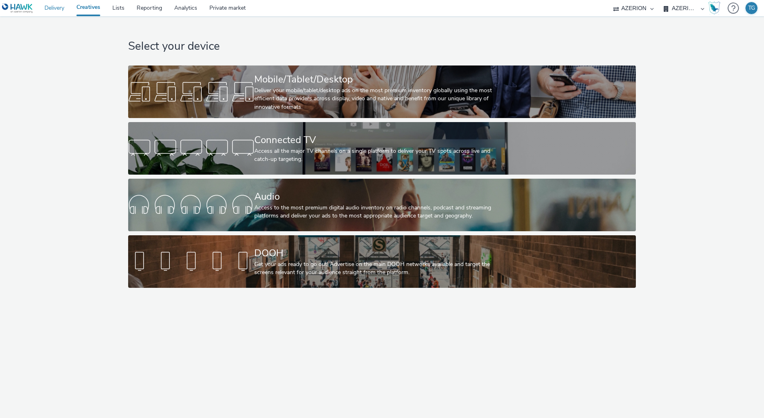
click at [46, 8] on link "Delivery" at bounding box center [54, 8] width 32 height 16
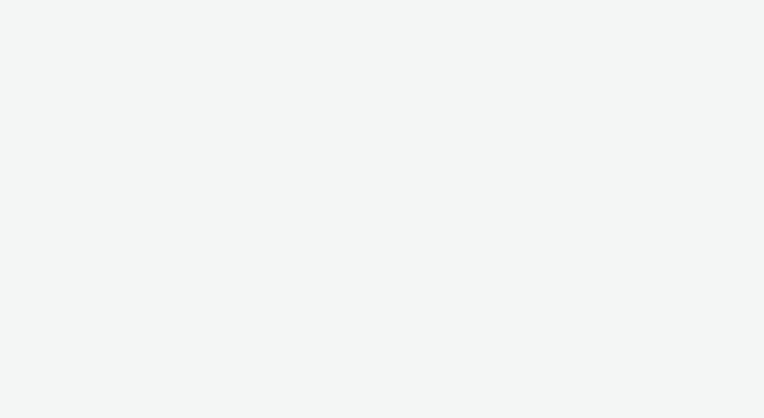
select select "ac009755-aa48-4799-8050-7a339a378eb8"
select select "72d91114-7b95-43df-950f-d064ccca4203"
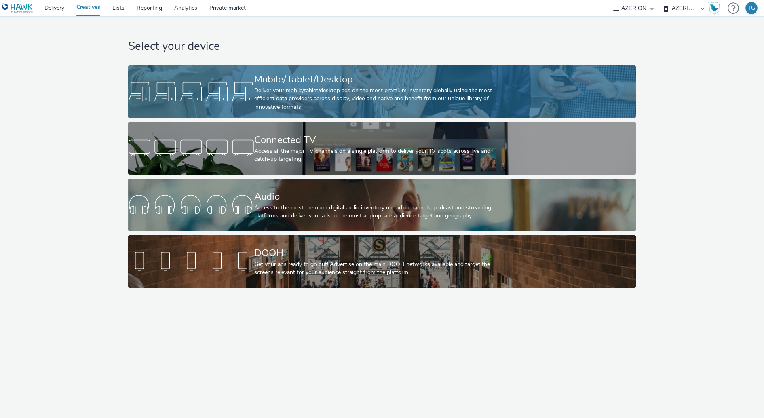
click at [312, 97] on div "Deliver your mobile/tablet/desktop ads on the most premium inventory globally u…" at bounding box center [380, 98] width 252 height 25
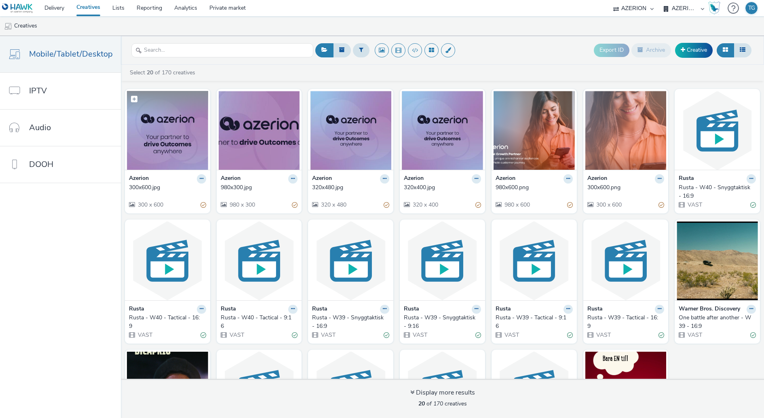
click at [195, 123] on img at bounding box center [167, 130] width 81 height 79
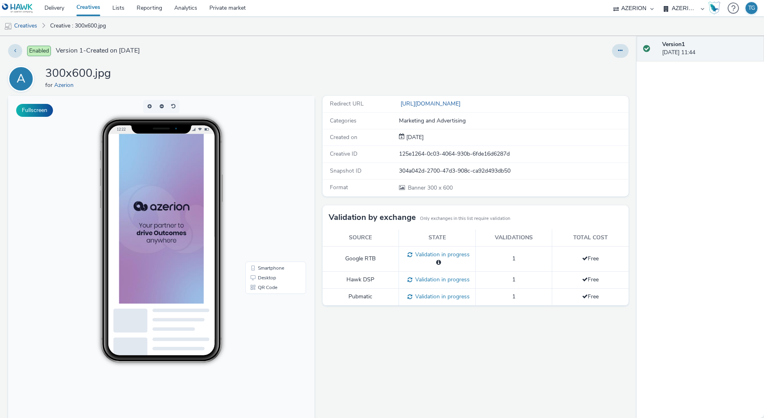
click at [617, 57] on div "Enabled Version 1 - Created on [DATE] A 300x600.jpg for Azerion Fullscreen Redi…" at bounding box center [318, 227] width 636 height 382
click at [618, 52] on icon at bounding box center [620, 51] width 4 height 6
click at [595, 67] on link "Edit" at bounding box center [598, 67] width 61 height 16
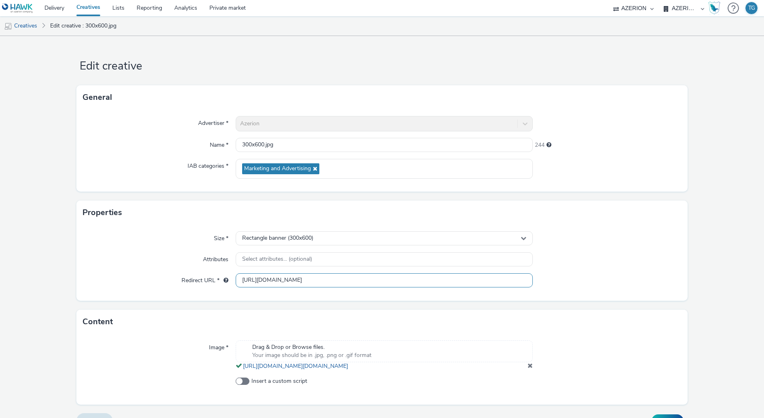
click at [297, 282] on input "[URL][DOMAIN_NAME]" at bounding box center [384, 280] width 297 height 14
paste input "s://www.azerion.com/azerion-advertisers/#dsp"
type input "[URL][DOMAIN_NAME]"
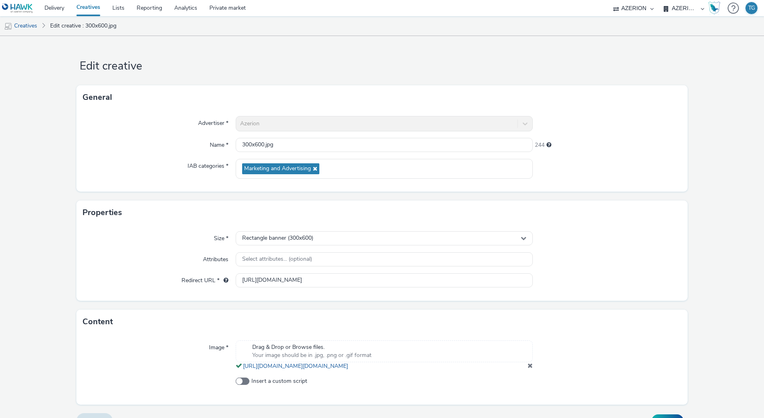
click at [598, 253] on div at bounding box center [606, 259] width 149 height 15
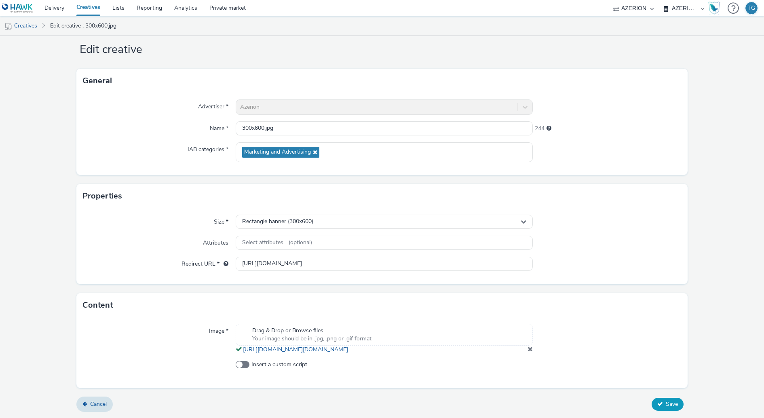
click at [660, 400] on button "Save" at bounding box center [667, 404] width 32 height 13
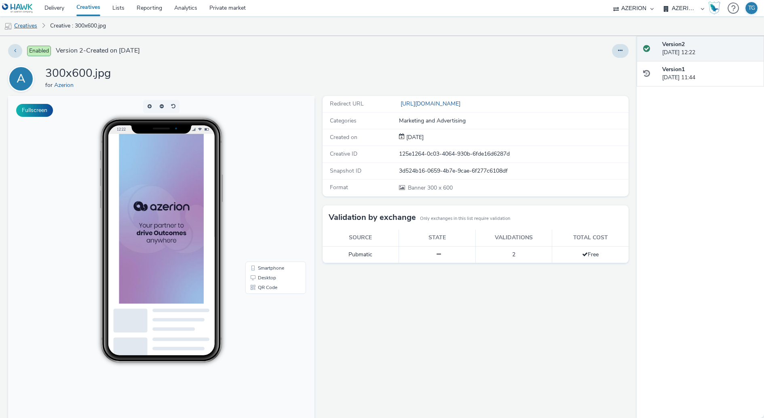
click at [20, 27] on link "Creatives" at bounding box center [20, 25] width 41 height 19
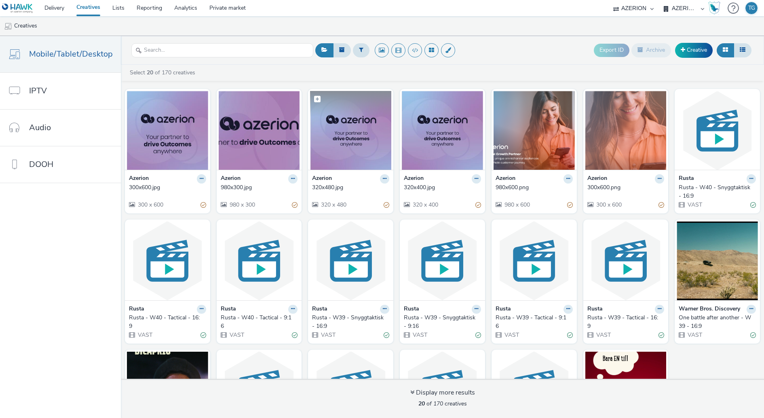
click at [343, 137] on img at bounding box center [350, 130] width 81 height 79
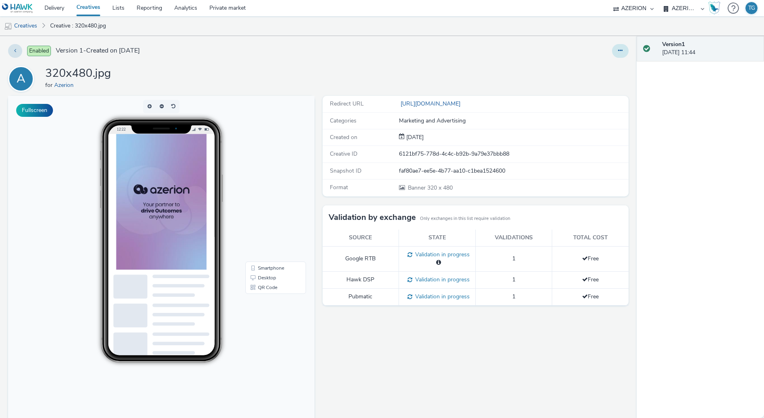
click at [622, 50] on button at bounding box center [620, 51] width 17 height 14
click at [598, 65] on link "Edit" at bounding box center [598, 67] width 61 height 16
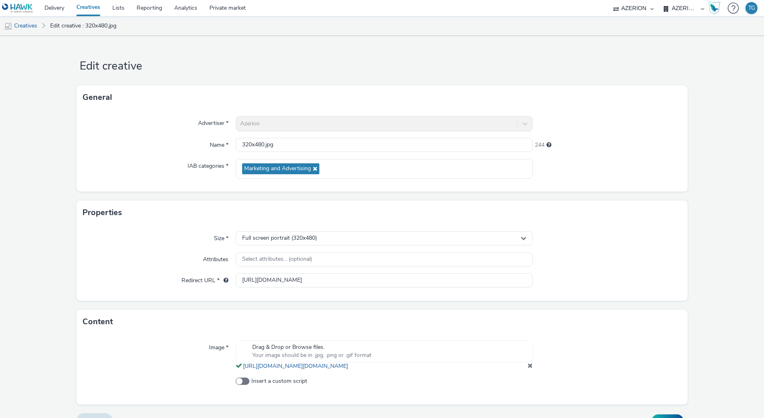
scroll to position [15, 0]
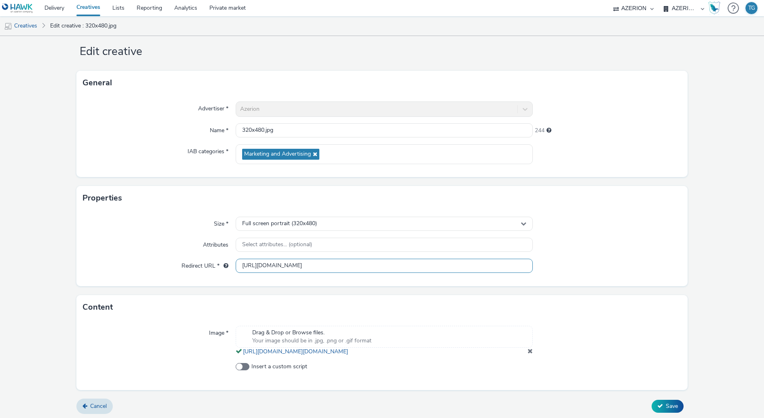
click at [312, 261] on input "[URL][DOMAIN_NAME]" at bounding box center [384, 266] width 297 height 14
paste input "s://www.azerion.com/azerion-advertisers/#dsp"
type input "[URL][DOMAIN_NAME]"
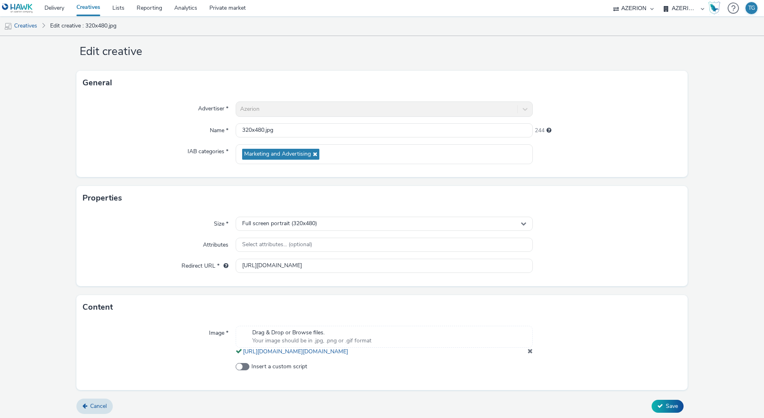
click at [575, 227] on div at bounding box center [606, 224] width 149 height 15
click at [667, 410] on span "Save" at bounding box center [671, 406] width 12 height 8
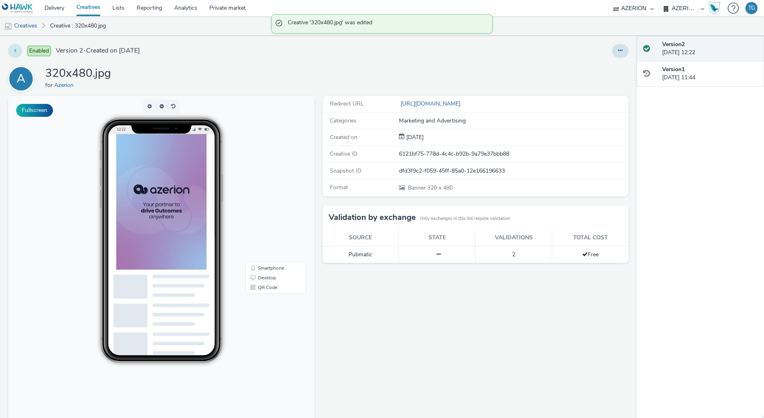
click at [13, 51] on button at bounding box center [15, 51] width 14 height 14
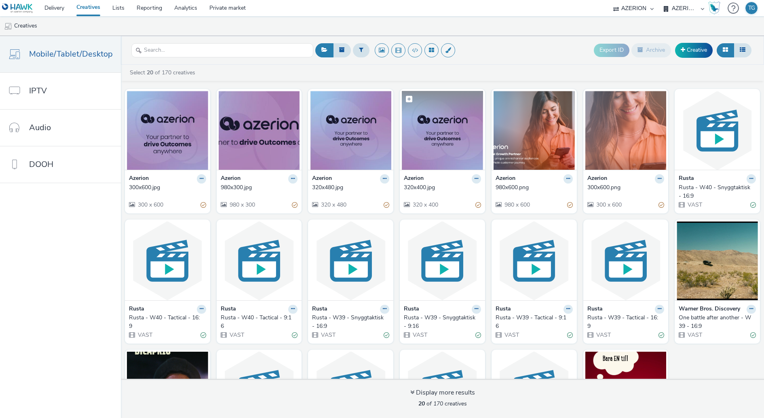
click at [442, 135] on img at bounding box center [442, 130] width 81 height 79
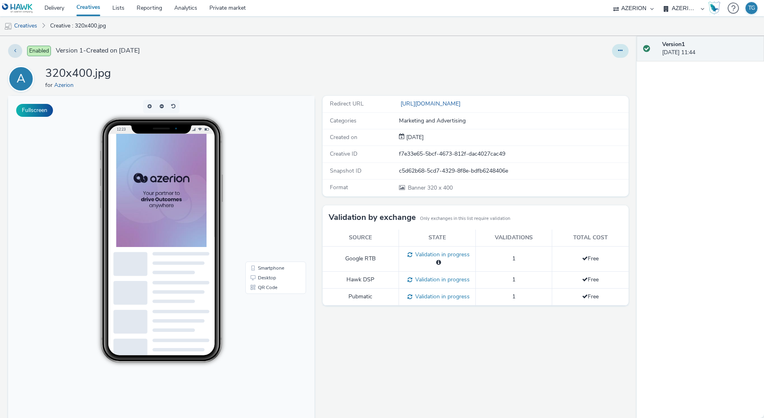
click at [619, 52] on icon at bounding box center [620, 51] width 4 height 6
click at [587, 66] on link "Edit" at bounding box center [598, 67] width 61 height 16
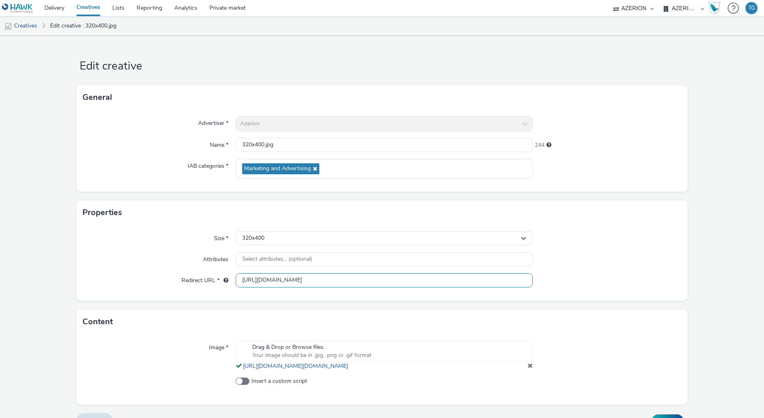
click at [307, 280] on input "[URL][DOMAIN_NAME]" at bounding box center [384, 280] width 297 height 14
paste input "s://www.azerion.com/azerion-advertisers/#dsp"
type input "[URL][DOMAIN_NAME]"
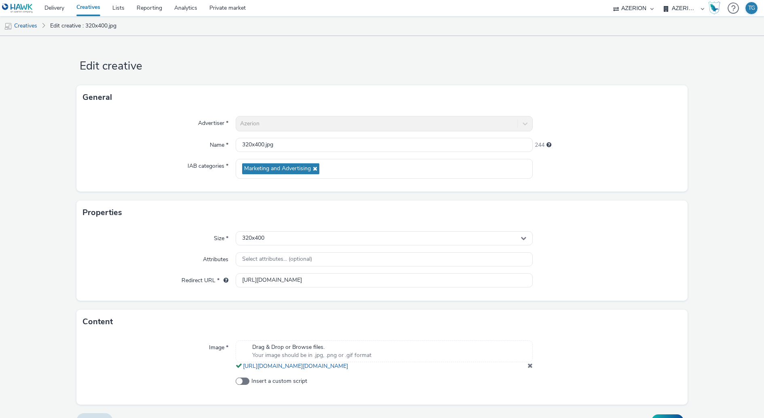
click at [584, 249] on div "Size * 320x400 Attributes Select attributes... (optional) Redirect URL * https:…" at bounding box center [381, 263] width 611 height 76
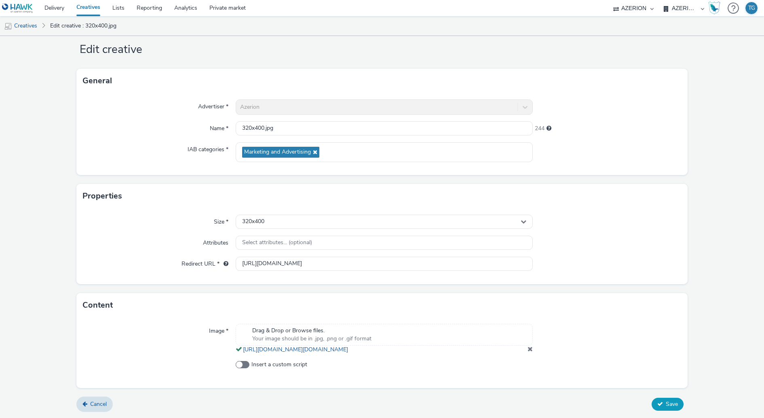
click at [661, 408] on button "Save" at bounding box center [667, 404] width 32 height 13
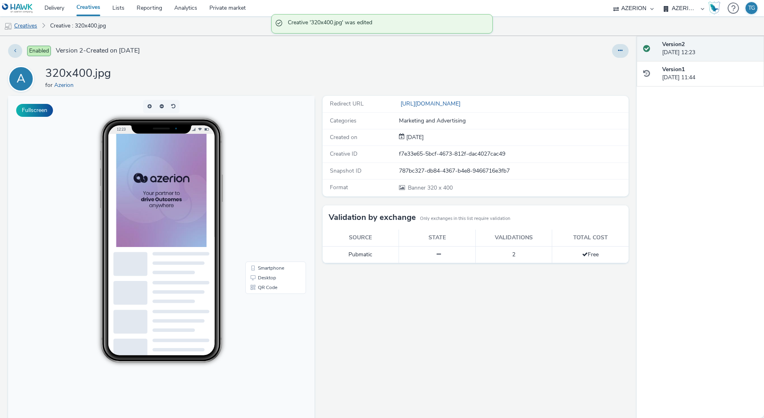
click at [30, 25] on link "Creatives" at bounding box center [20, 25] width 41 height 19
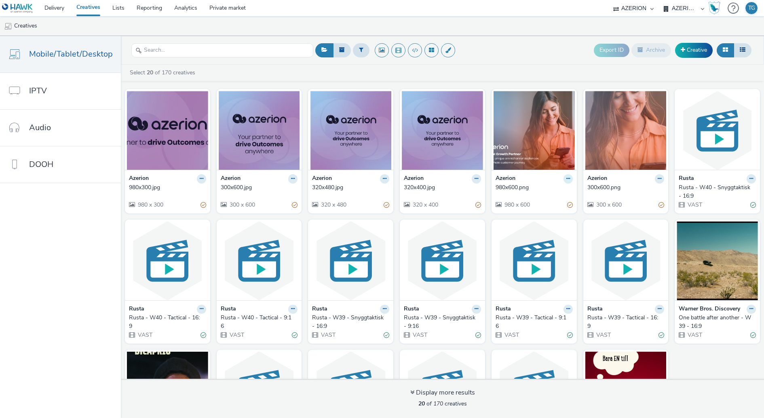
click at [566, 177] on icon at bounding box center [568, 178] width 4 height 5
click at [544, 191] on link "Edit" at bounding box center [542, 193] width 61 height 16
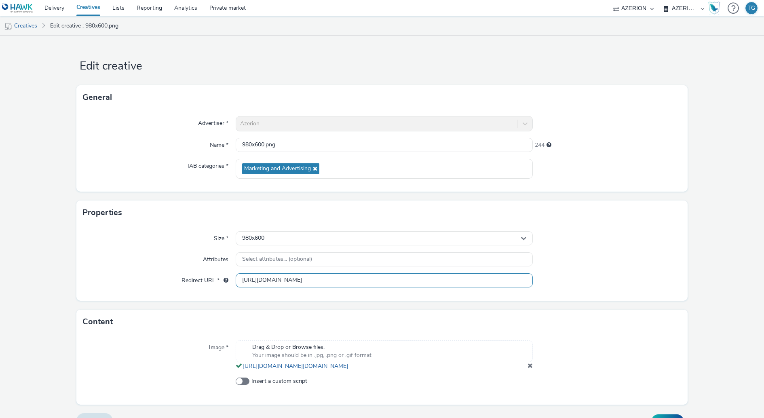
click at [292, 279] on input "[URL][DOMAIN_NAME]" at bounding box center [384, 280] width 297 height 14
paste input "s://www.azerion.com/azerion-advertisers/#dsp"
type input "[URL][DOMAIN_NAME]"
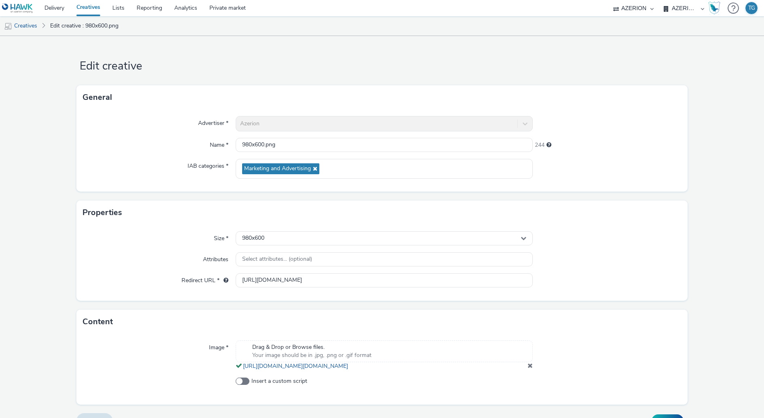
click at [589, 234] on div at bounding box center [606, 238] width 149 height 15
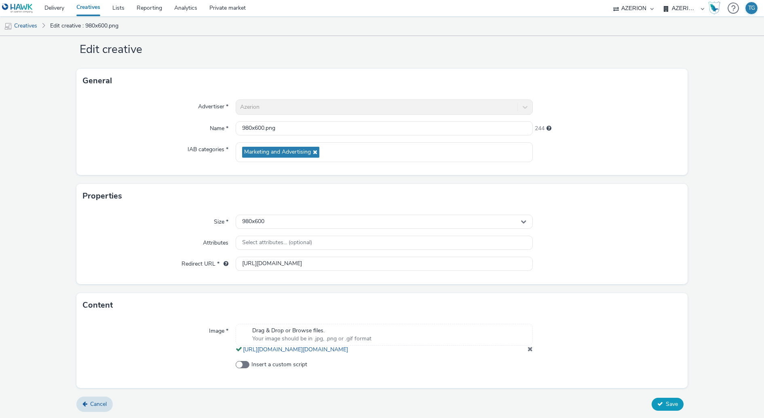
click at [674, 404] on span "Save" at bounding box center [671, 404] width 12 height 8
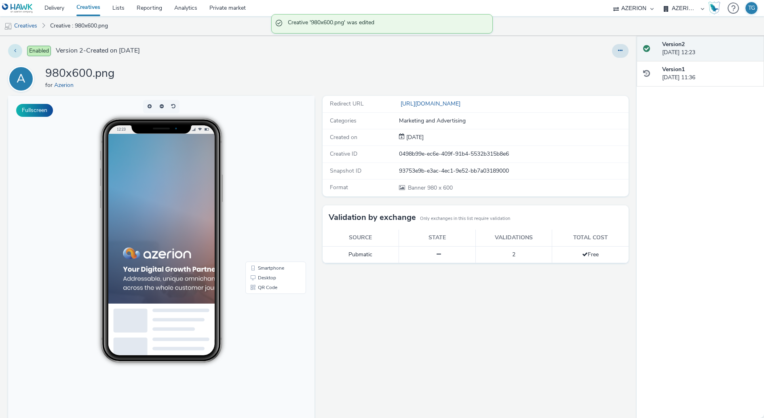
click at [10, 48] on button at bounding box center [15, 51] width 14 height 14
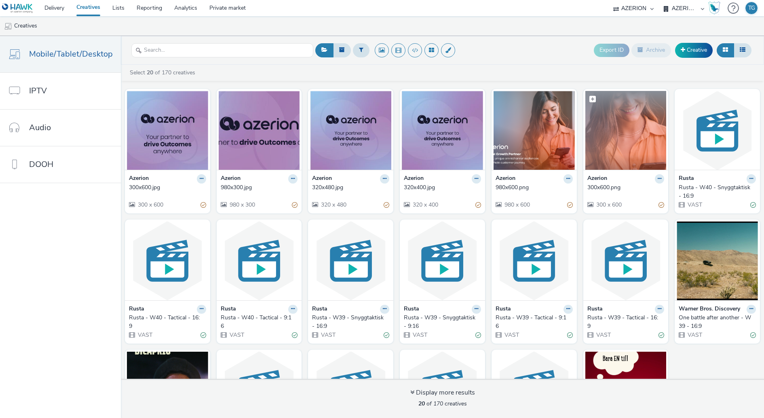
click at [615, 138] on img at bounding box center [625, 130] width 81 height 79
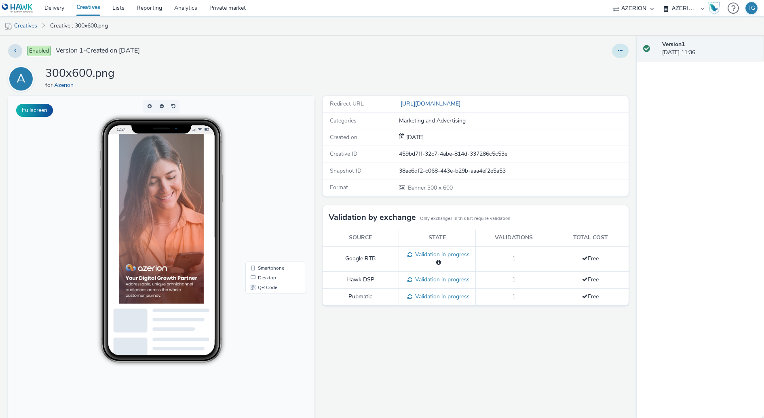
click at [625, 50] on button at bounding box center [620, 51] width 17 height 14
click at [601, 68] on link "Edit" at bounding box center [598, 67] width 61 height 16
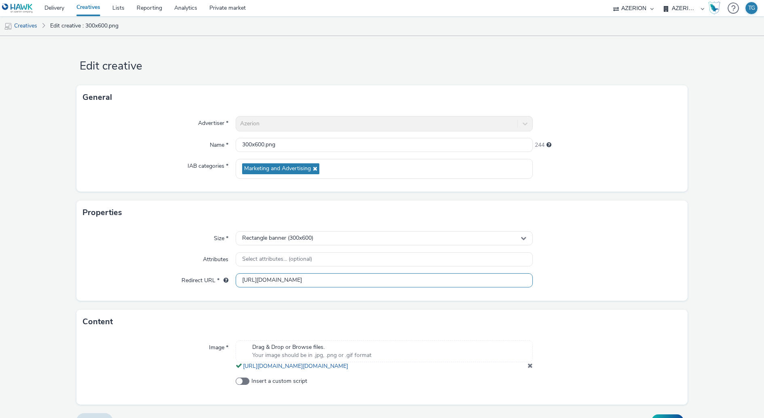
click at [291, 278] on input "[URL][DOMAIN_NAME]" at bounding box center [384, 280] width 297 height 14
paste input "s://www.azerion.com/azerion-advertisers/#dsp"
type input "[URL][DOMAIN_NAME]"
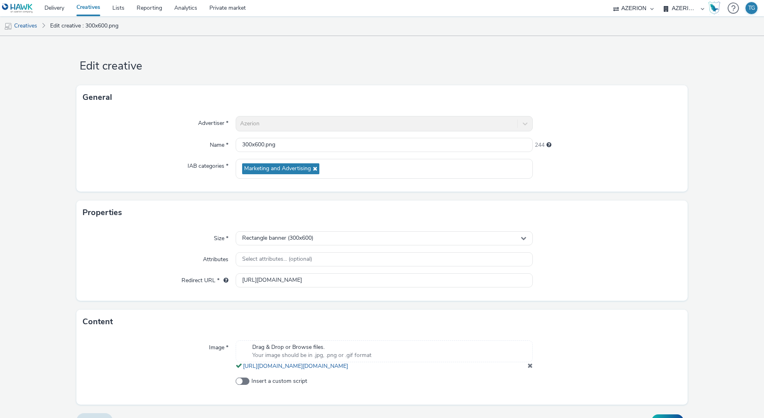
click at [619, 241] on div at bounding box center [606, 238] width 149 height 15
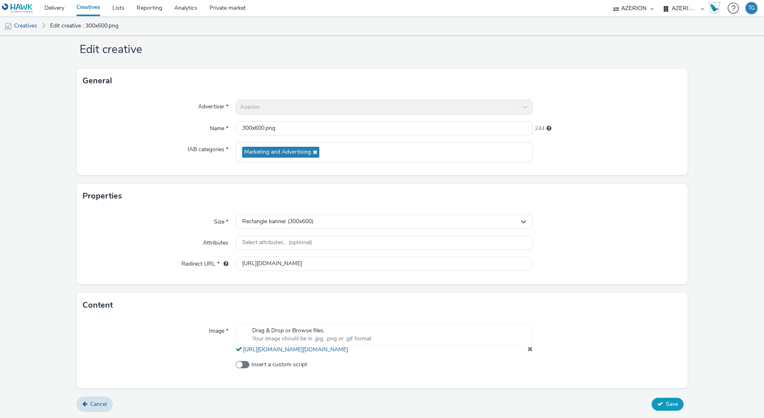
click at [670, 408] on button "Save" at bounding box center [667, 404] width 32 height 13
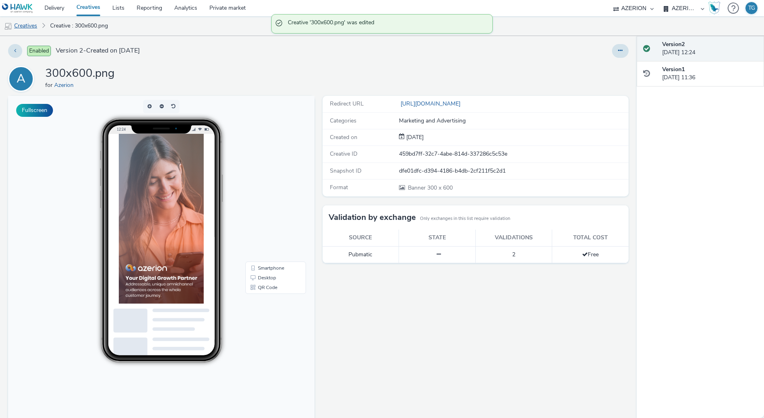
click at [25, 27] on link "Creatives" at bounding box center [20, 25] width 41 height 19
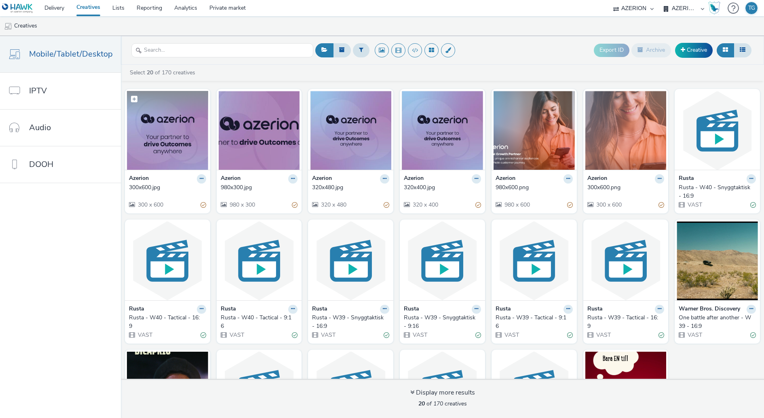
click at [160, 128] on img at bounding box center [167, 130] width 81 height 79
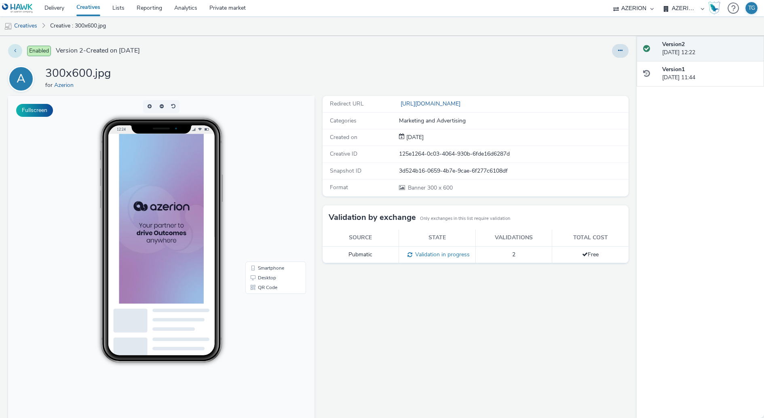
click at [17, 48] on button at bounding box center [15, 51] width 14 height 14
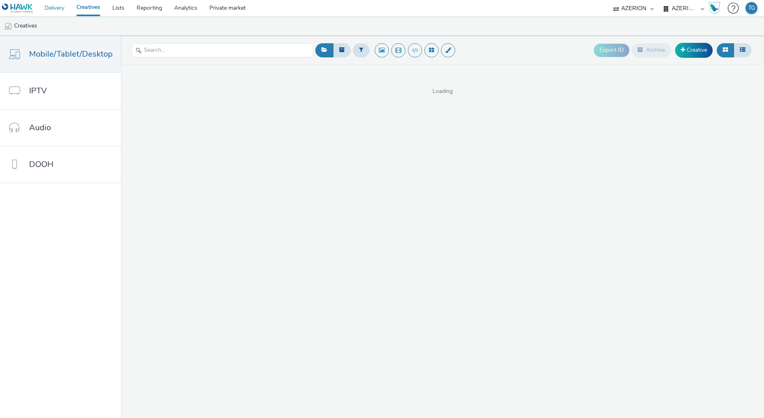
click at [61, 11] on link "Delivery" at bounding box center [54, 8] width 32 height 16
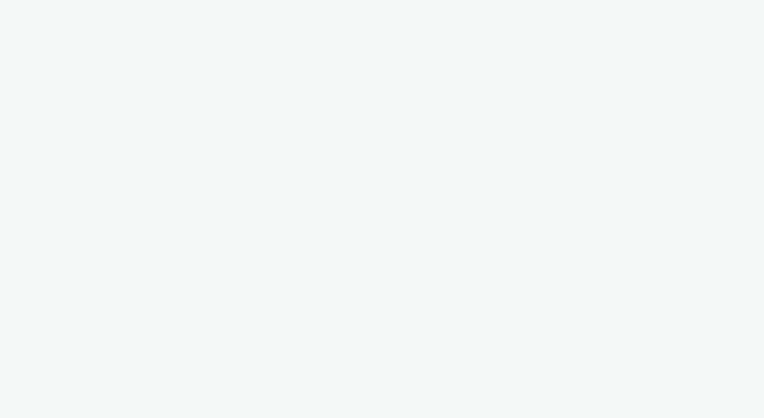
select select "ac009755-aa48-4799-8050-7a339a378eb8"
select select "72d91114-7b95-43df-950f-d064ccca4203"
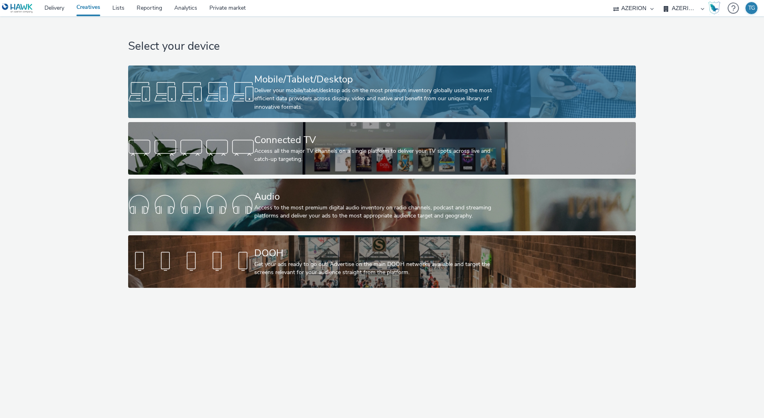
click at [282, 107] on div "Deliver your mobile/tablet/desktop ads on the most premium inventory globally u…" at bounding box center [380, 98] width 252 height 25
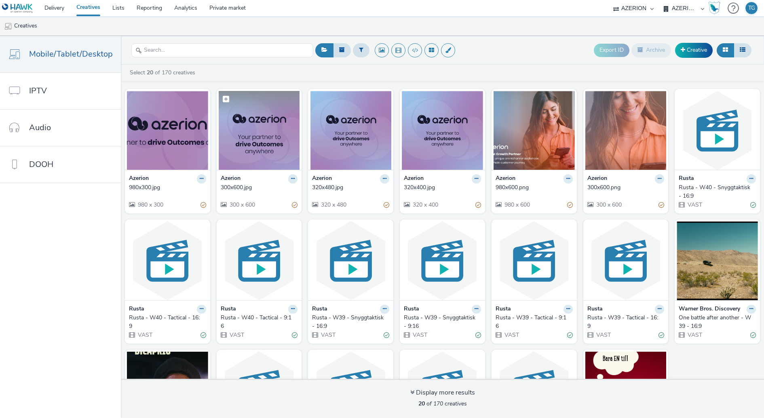
click at [261, 133] on img at bounding box center [259, 130] width 81 height 79
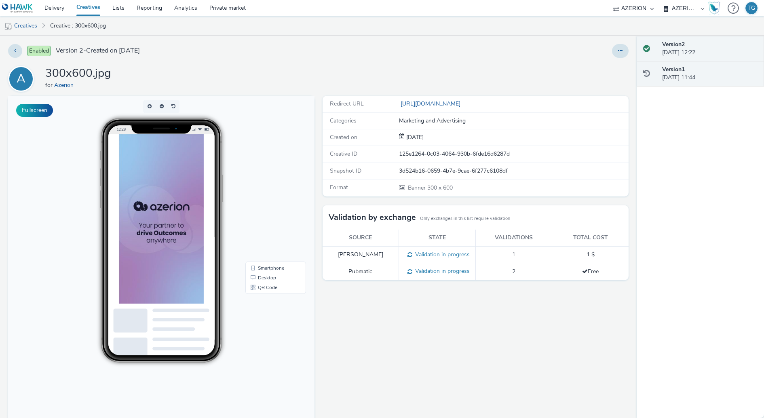
click at [699, 71] on div "Version 1 [DATE] 11:44" at bounding box center [709, 73] width 95 height 17
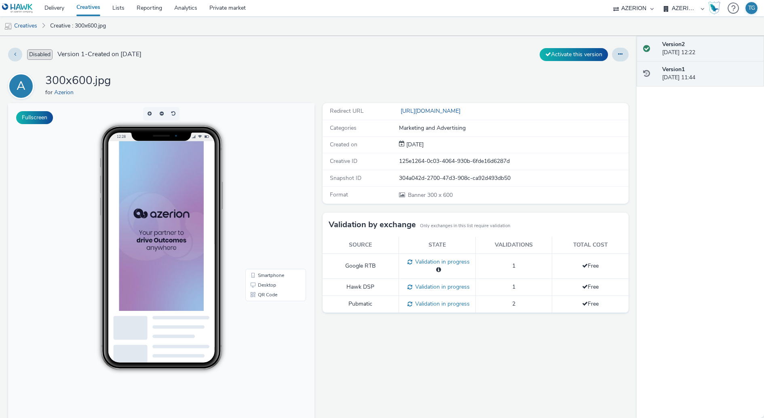
click at [680, 51] on div "Version 2 [DATE] 12:22" at bounding box center [709, 48] width 95 height 17
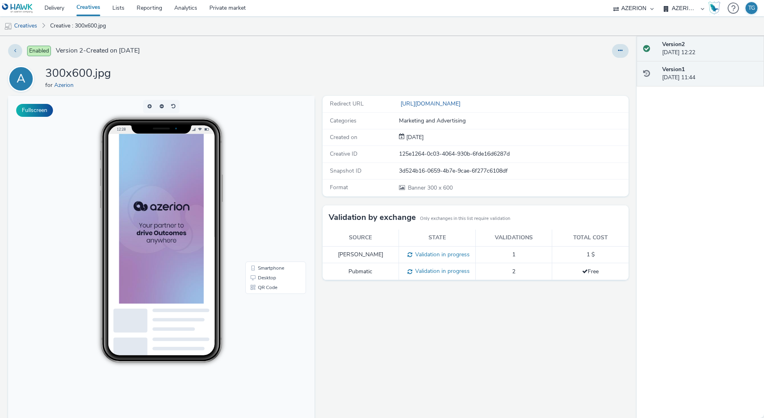
click at [678, 72] on strong "Version 1" at bounding box center [673, 69] width 23 height 8
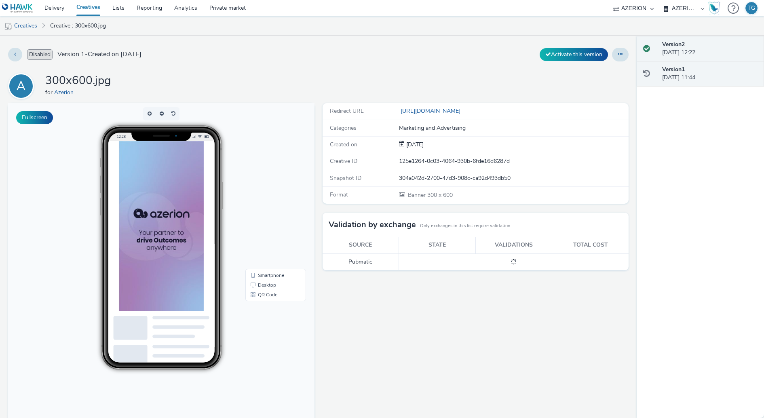
click at [678, 51] on div "Version 2 [DATE] 12:22" at bounding box center [709, 48] width 95 height 17
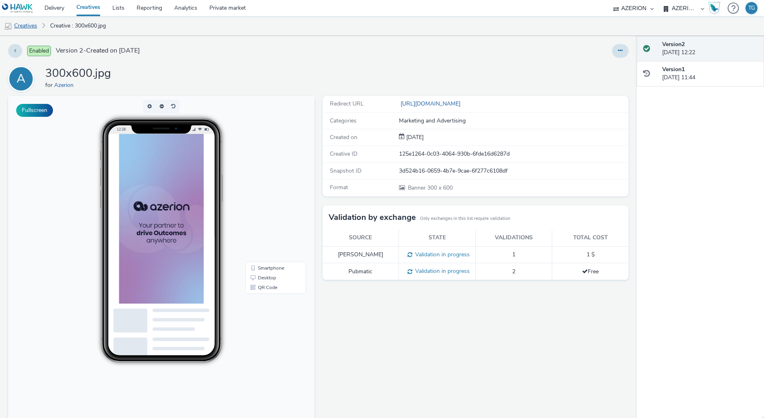
click at [26, 24] on link "Creatives" at bounding box center [20, 25] width 41 height 19
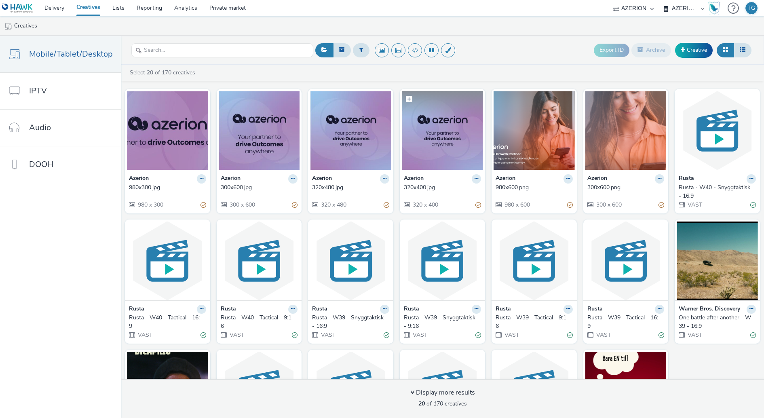
click at [441, 163] on img at bounding box center [442, 130] width 81 height 79
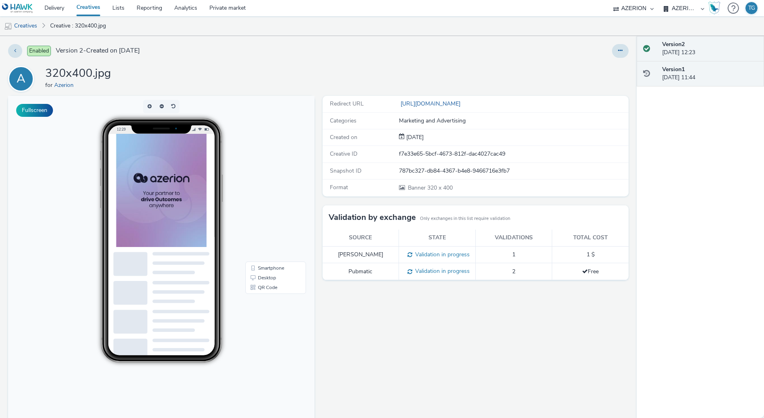
click at [673, 79] on div "Version 1 [DATE] 11:44" at bounding box center [709, 73] width 95 height 17
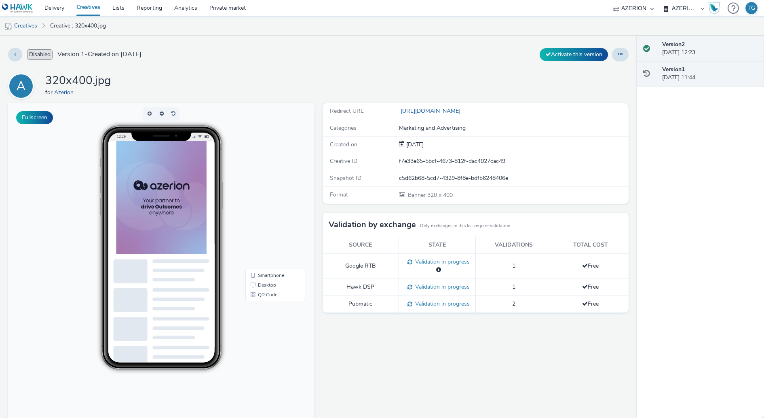
click at [678, 54] on div "Version 2 [DATE] 12:23" at bounding box center [709, 48] width 95 height 17
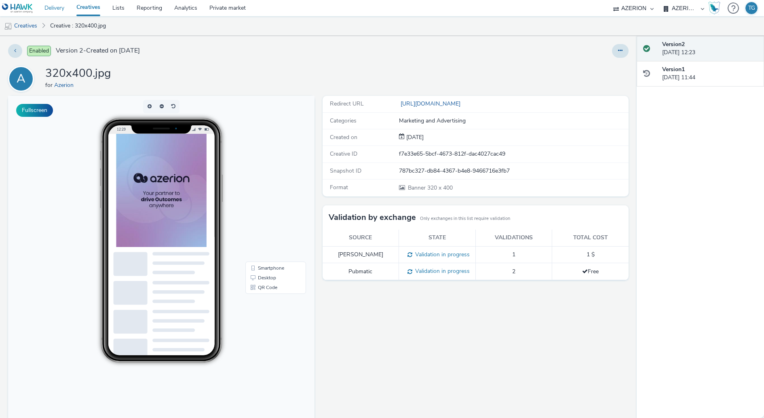
click at [53, 6] on link "Delivery" at bounding box center [54, 8] width 32 height 16
